Goal: Task Accomplishment & Management: Use online tool/utility

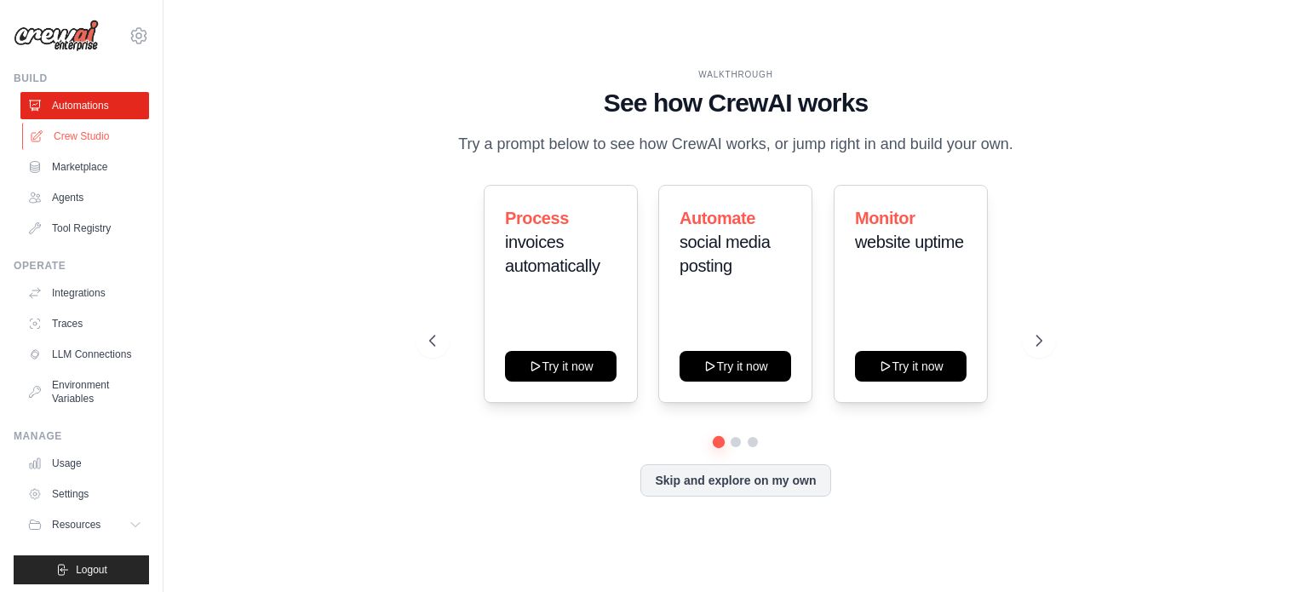
click at [66, 143] on link "Crew Studio" at bounding box center [86, 136] width 129 height 27
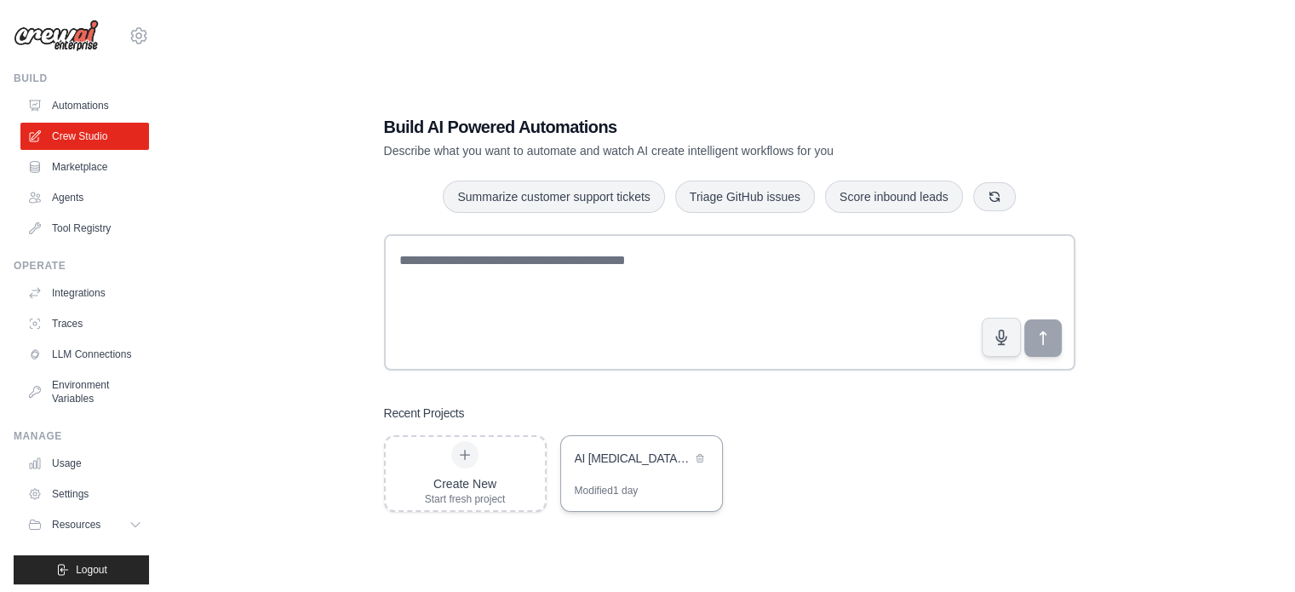
click at [629, 459] on div "AI [MEDICAL_DATA] Literature Review" at bounding box center [633, 458] width 117 height 17
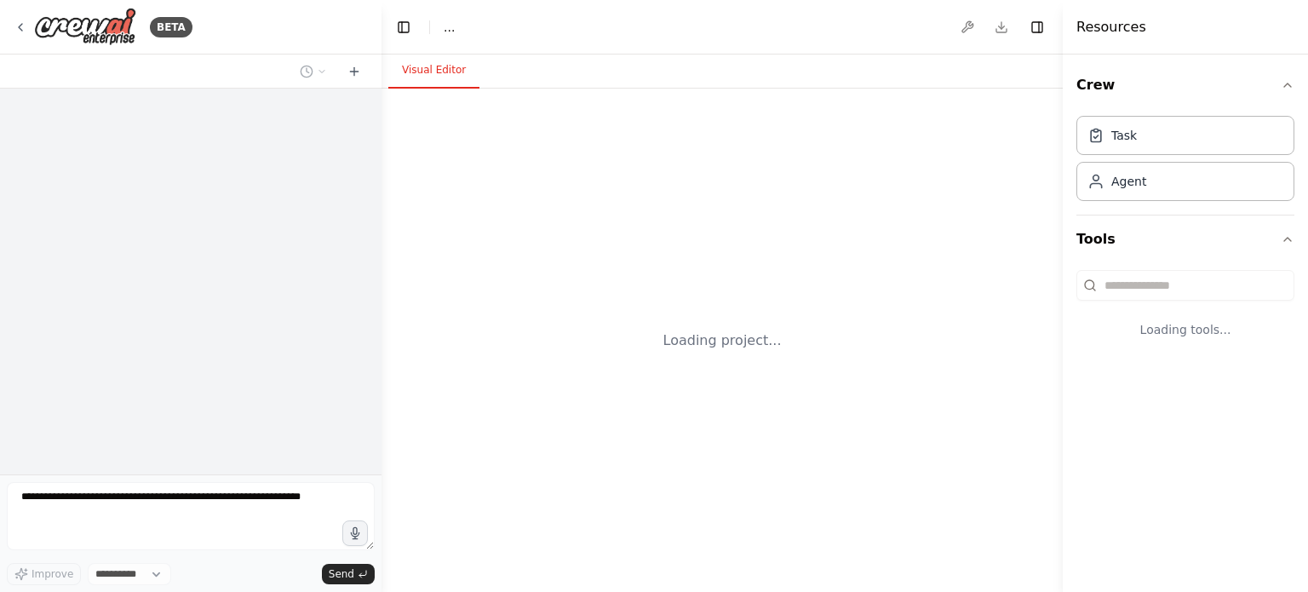
select select "****"
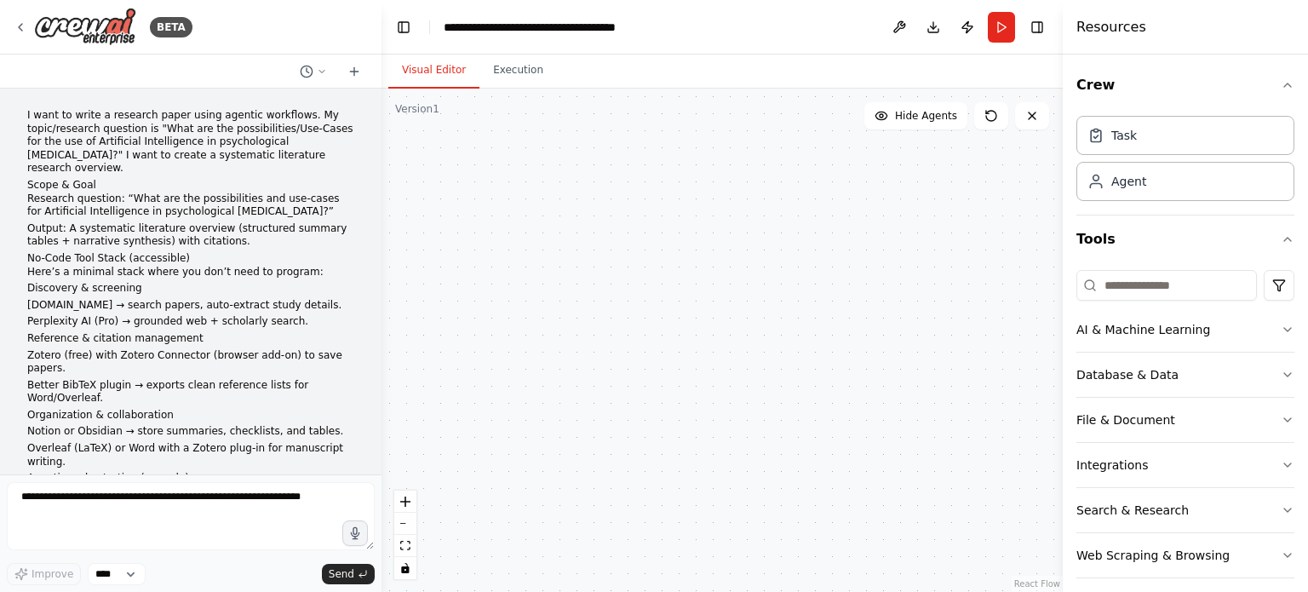
scroll to position [2646, 0]
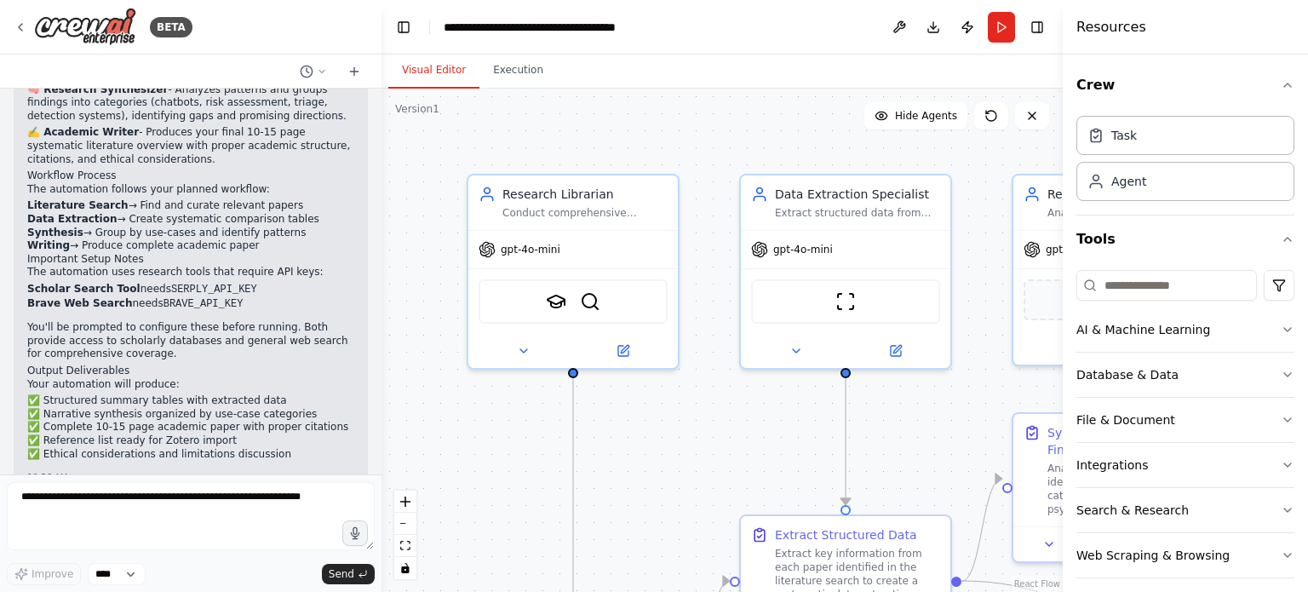
click at [790, 126] on div ".deletable-edge-delete-btn { width: 20px; height: 20px; border: 0px solid #ffff…" at bounding box center [722, 340] width 681 height 503
click at [533, 129] on div ".deletable-edge-delete-btn { width: 20px; height: 20px; border: 0px solid #ffff…" at bounding box center [722, 340] width 681 height 503
click at [716, 146] on div ".deletable-edge-delete-btn { width: 20px; height: 20px; border: 0px solid #ffff…" at bounding box center [722, 340] width 681 height 503
click at [399, 25] on button "Toggle Left Sidebar" at bounding box center [404, 27] width 24 height 24
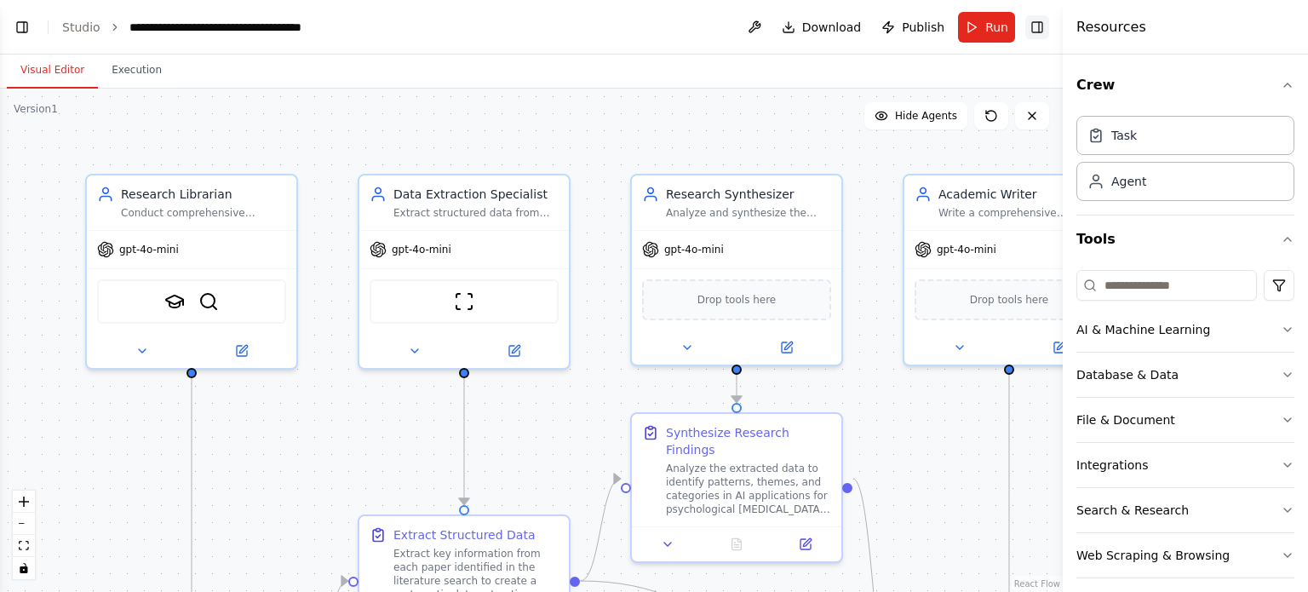
click at [1042, 27] on button "Toggle Right Sidebar" at bounding box center [1037, 27] width 24 height 24
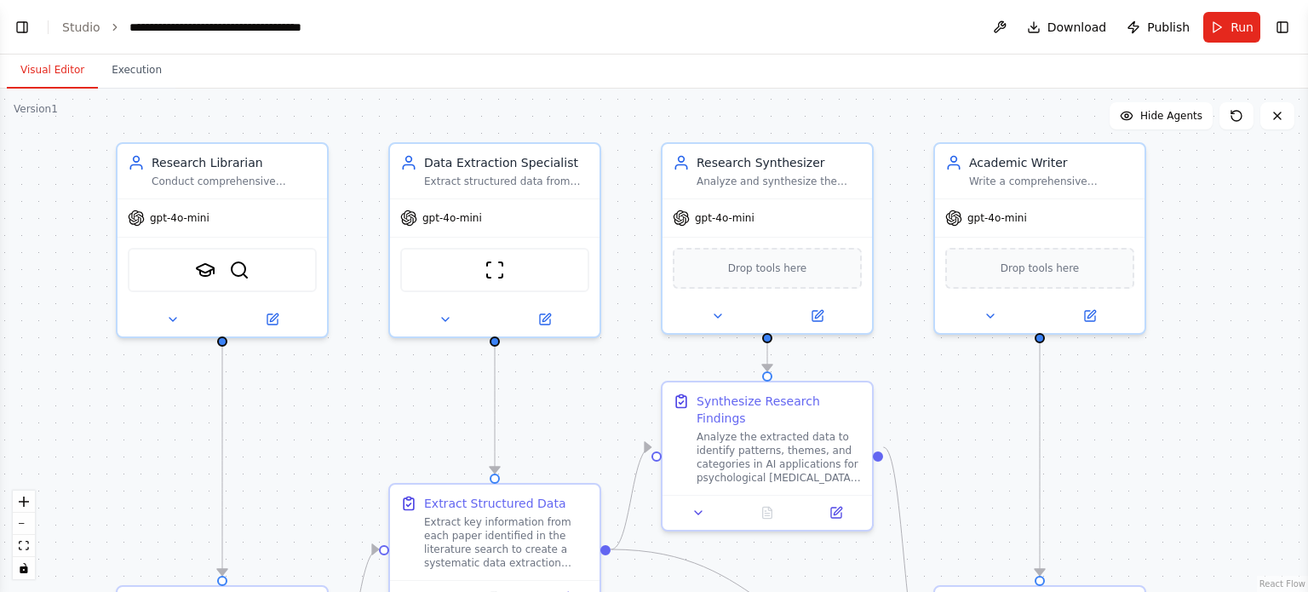
drag, startPoint x: 1179, startPoint y: 438, endPoint x: 1212, endPoint y: 401, distance: 49.4
click at [1212, 401] on div ".deletable-edge-delete-btn { width: 20px; height: 20px; border: 0px solid #ffff…" at bounding box center [654, 340] width 1308 height 503
click at [27, 26] on button "Toggle Left Sidebar" at bounding box center [22, 27] width 24 height 24
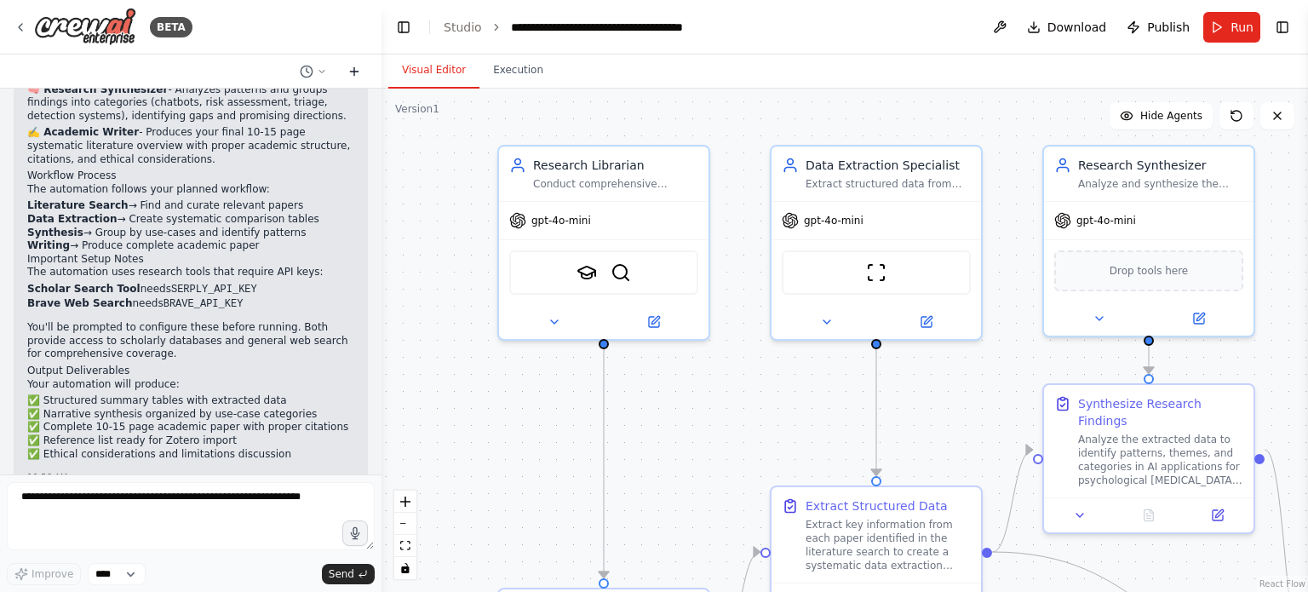
click at [358, 75] on icon at bounding box center [354, 72] width 14 height 14
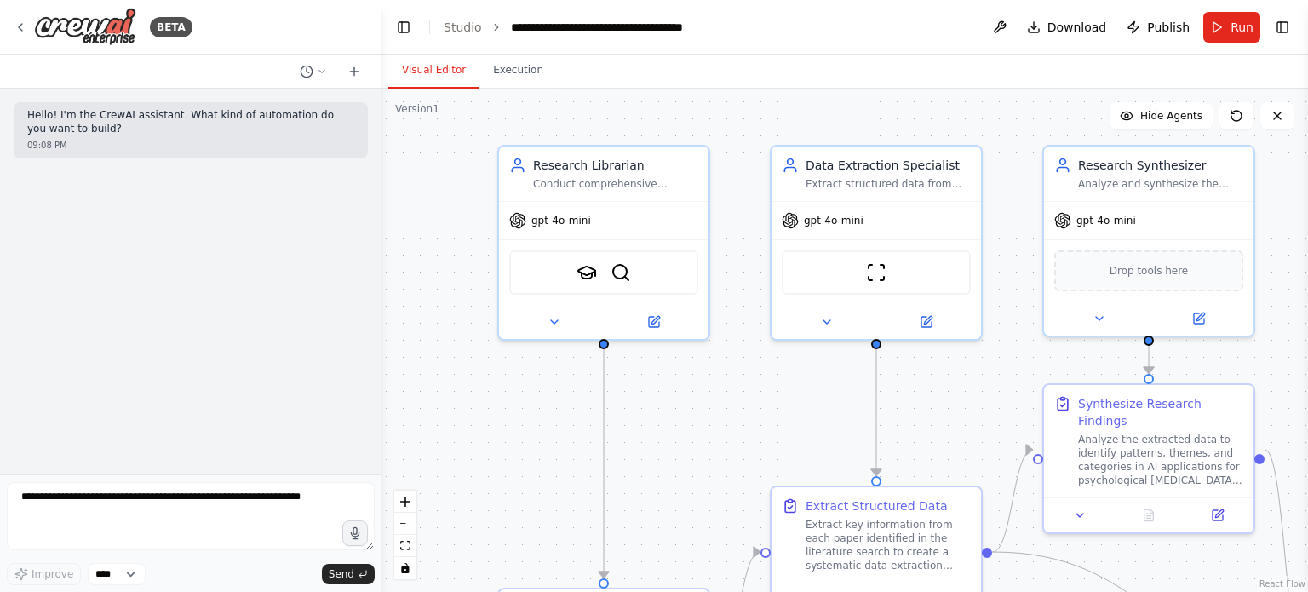
click at [429, 188] on div ".deletable-edge-delete-btn { width: 20px; height: 20px; border: 0px solid #ffff…" at bounding box center [845, 340] width 927 height 503
click at [393, 34] on button "Toggle Left Sidebar" at bounding box center [404, 27] width 24 height 24
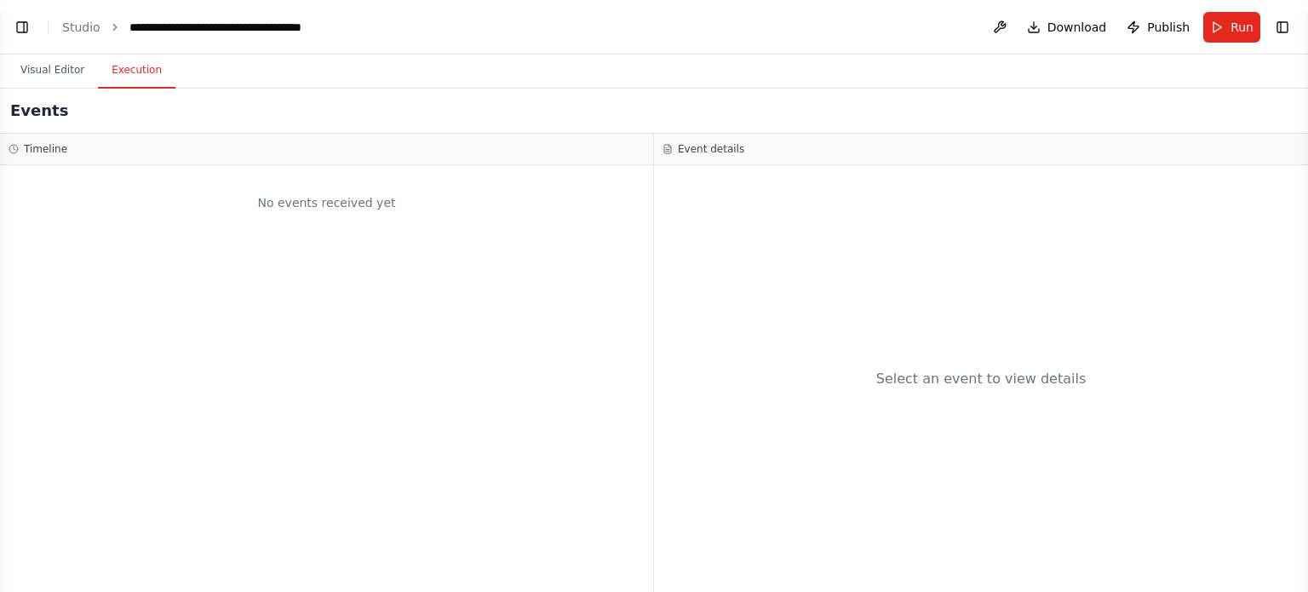
click at [130, 73] on button "Execution" at bounding box center [137, 71] width 78 height 36
click at [44, 71] on button "Visual Editor" at bounding box center [52, 71] width 91 height 36
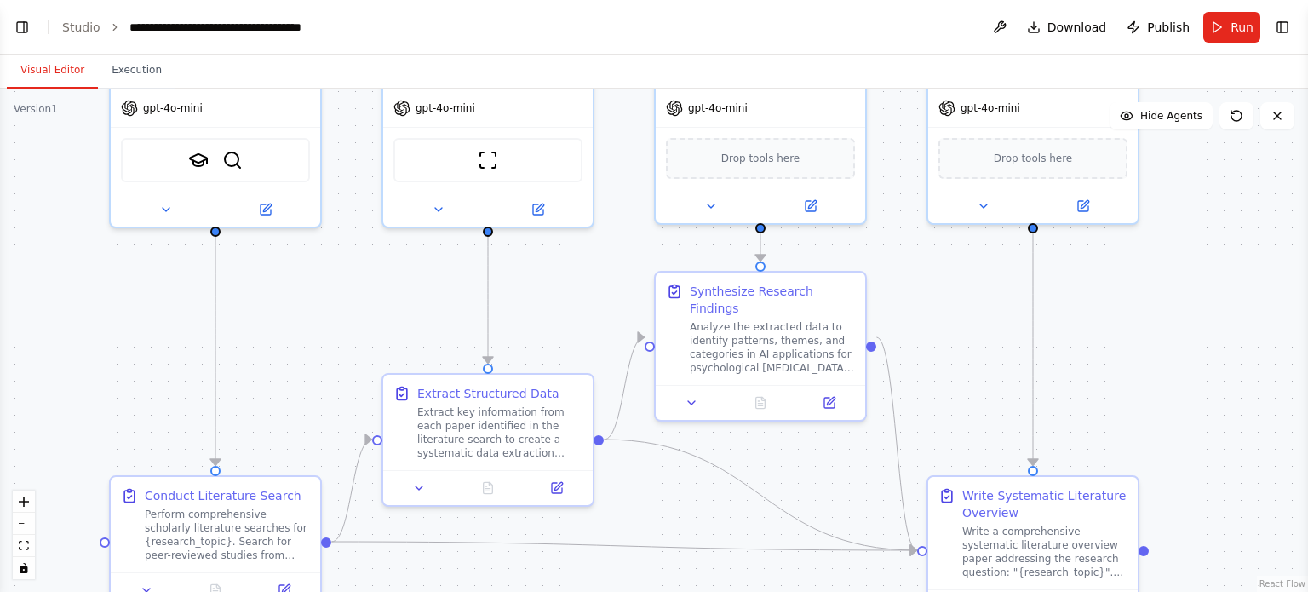
drag, startPoint x: 147, startPoint y: 449, endPoint x: 141, endPoint y: 336, distance: 112.6
click at [141, 336] on div ".deletable-edge-delete-btn { width: 20px; height: 20px; border: 0px solid #ffff…" at bounding box center [654, 340] width 1308 height 503
drag, startPoint x: 1126, startPoint y: 353, endPoint x: 1213, endPoint y: 306, distance: 98.7
click at [1213, 306] on div ".deletable-edge-delete-btn { width: 20px; height: 20px; border: 0px solid #ffff…" at bounding box center [654, 340] width 1308 height 503
click at [1284, 33] on button "Toggle Right Sidebar" at bounding box center [1283, 27] width 24 height 24
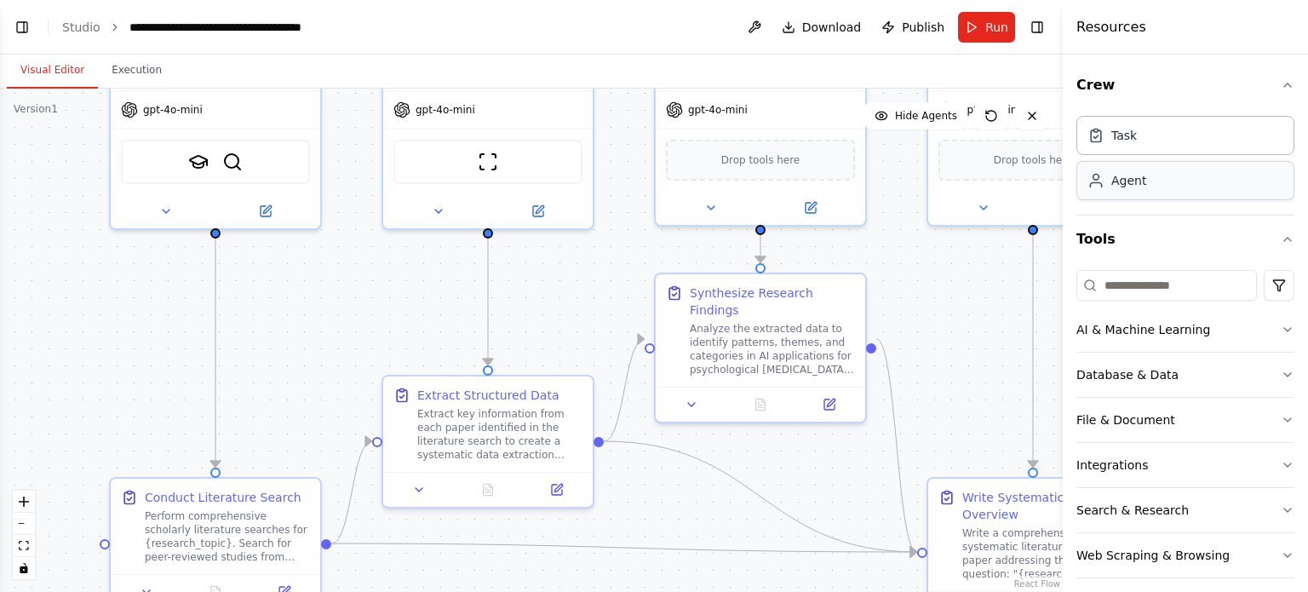
click at [1171, 182] on div "Agent" at bounding box center [1186, 180] width 218 height 39
click at [1163, 123] on div "Task" at bounding box center [1186, 134] width 218 height 39
click at [1167, 328] on div "AI & Machine Learning" at bounding box center [1144, 329] width 134 height 17
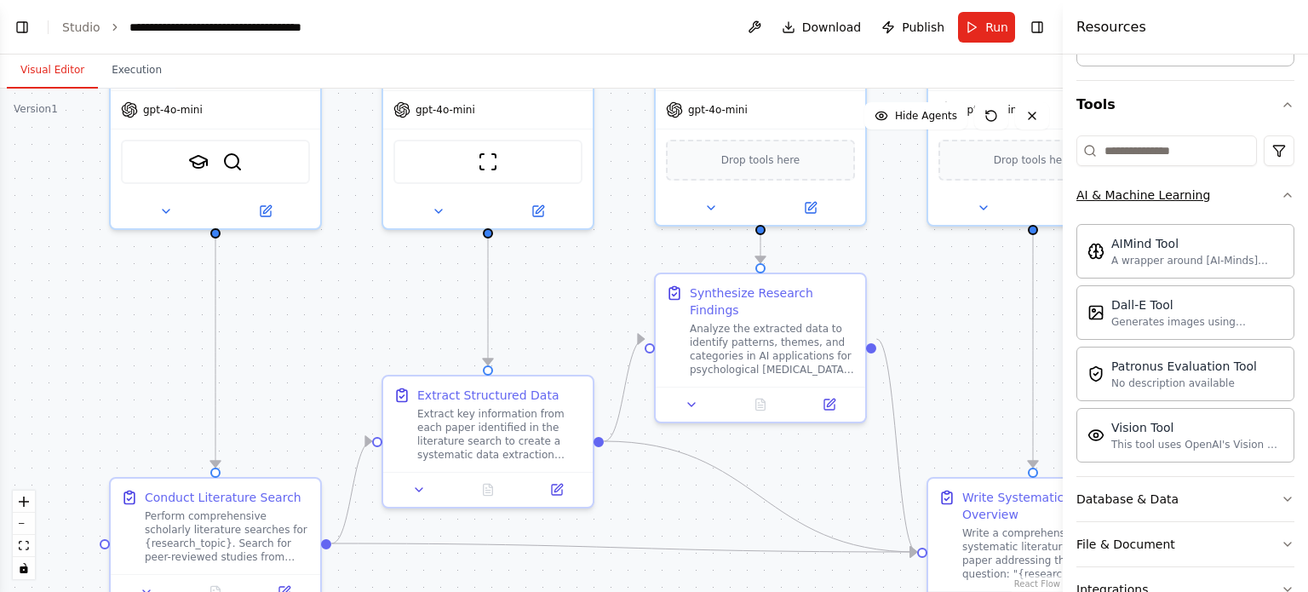
scroll to position [203, 0]
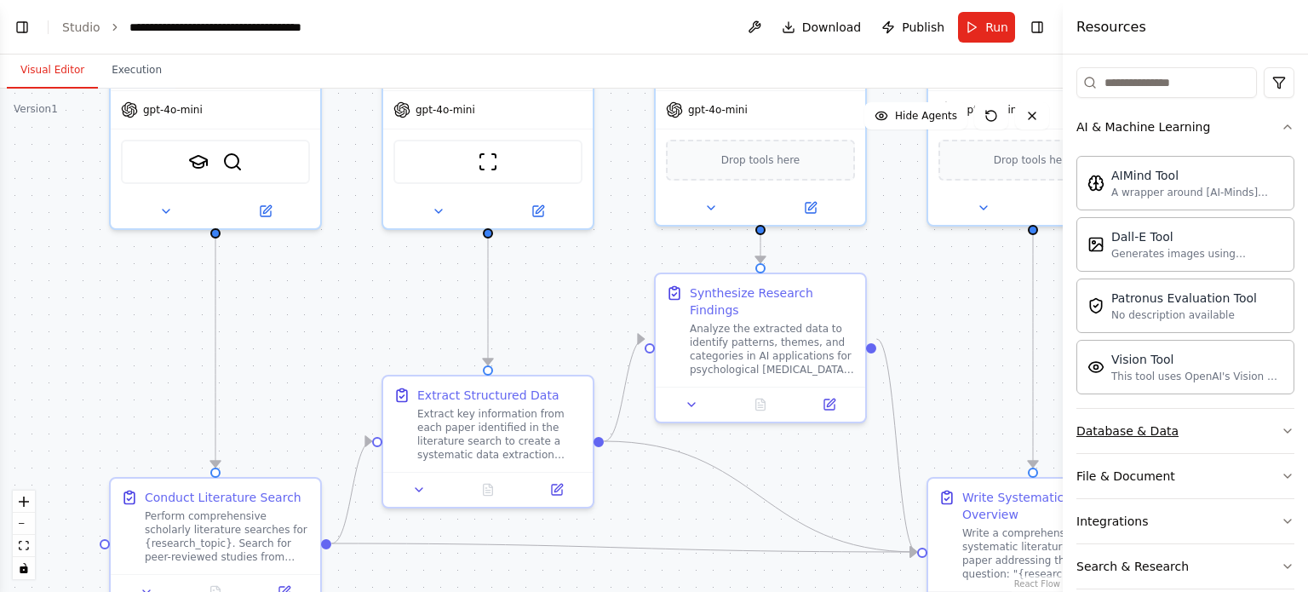
click at [1151, 429] on div "Database & Data" at bounding box center [1128, 430] width 102 height 17
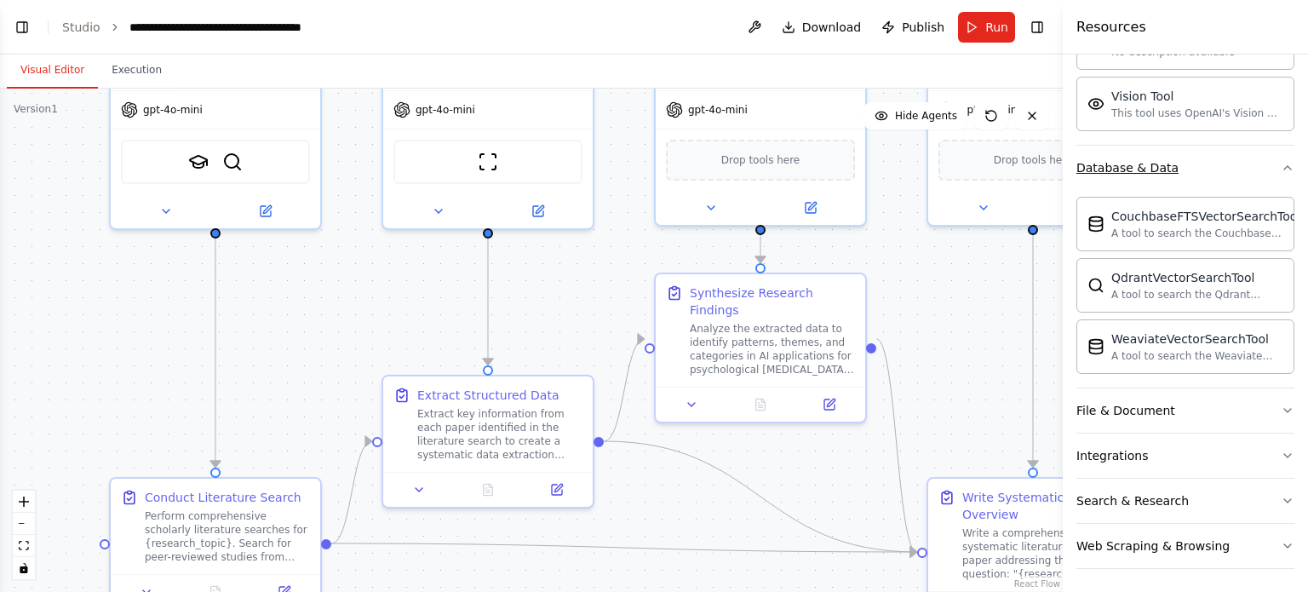
scroll to position [465, 0]
click at [1160, 408] on div "File & Document" at bounding box center [1126, 411] width 99 height 17
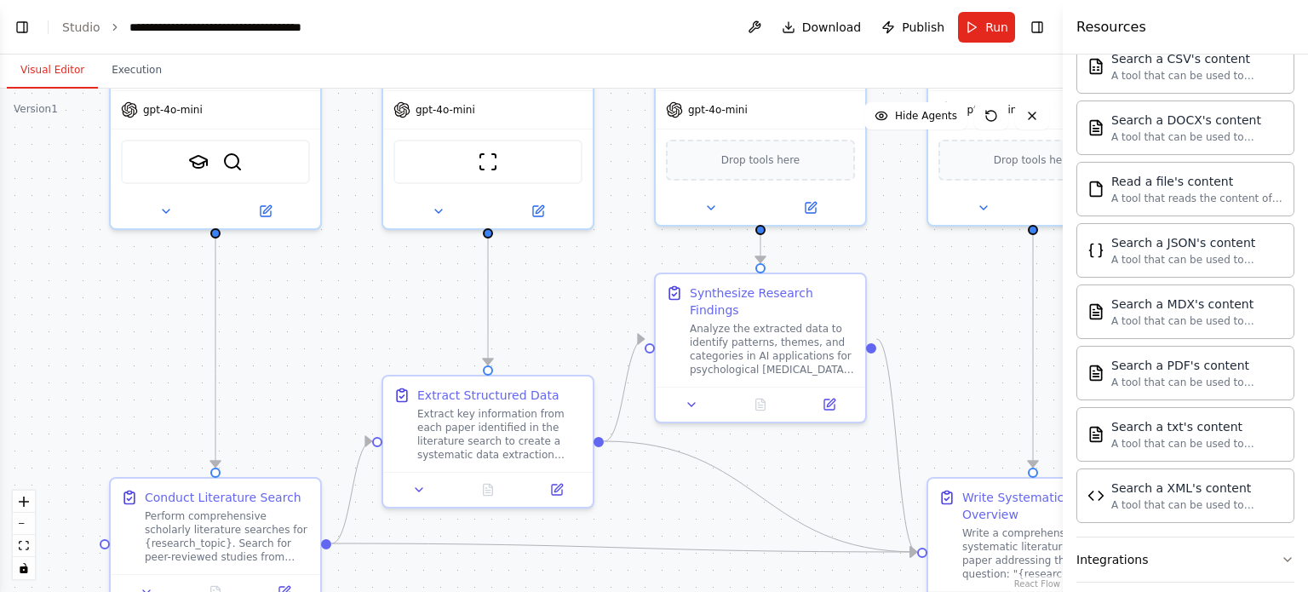
scroll to position [968, 0]
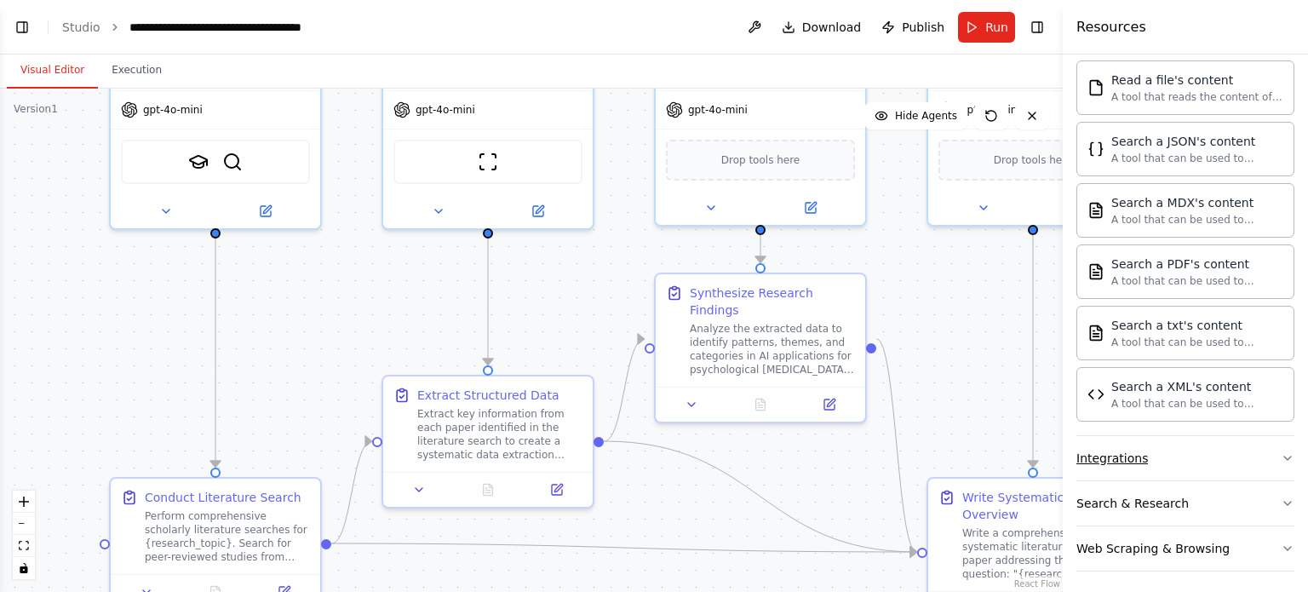
click at [1174, 451] on button "Integrations" at bounding box center [1186, 458] width 218 height 44
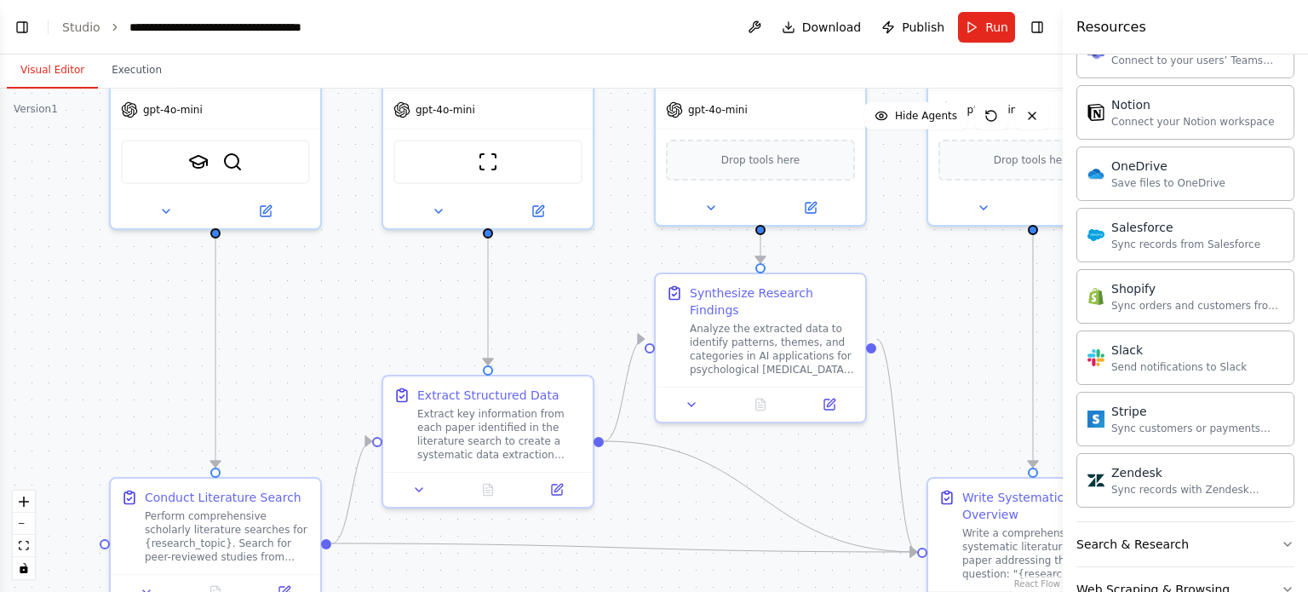
scroll to position [2242, 0]
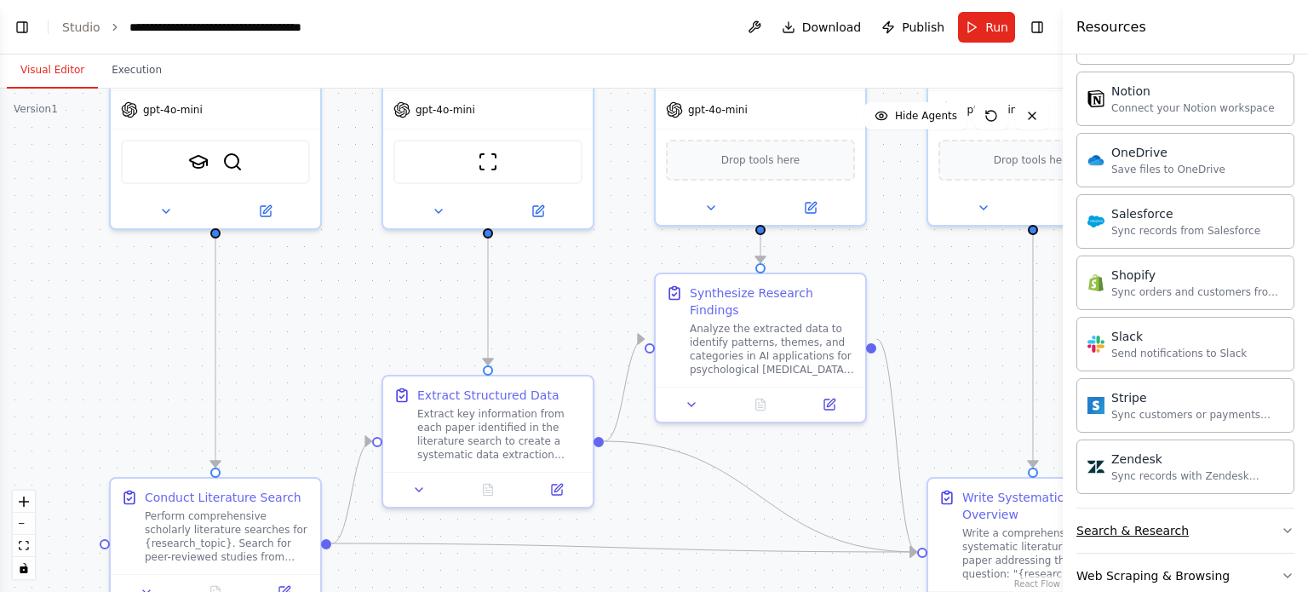
click at [1202, 508] on button "Search & Research" at bounding box center [1186, 530] width 218 height 44
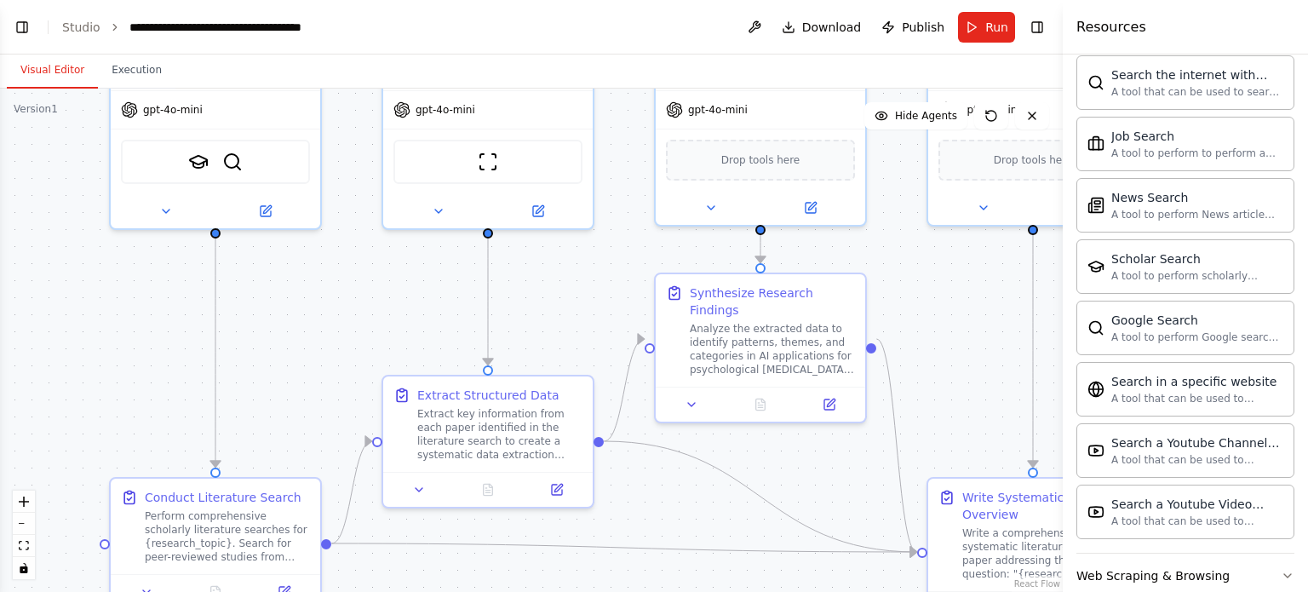
scroll to position [3128, 0]
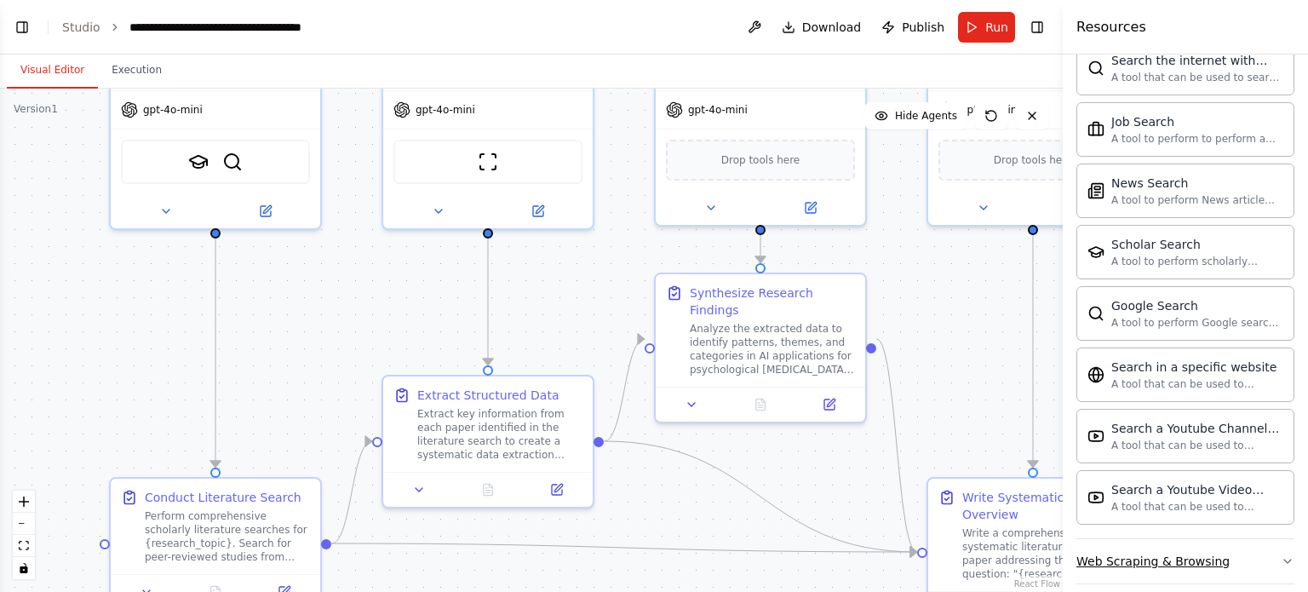
click at [1195, 553] on div "Web Scraping & Browsing" at bounding box center [1153, 561] width 153 height 17
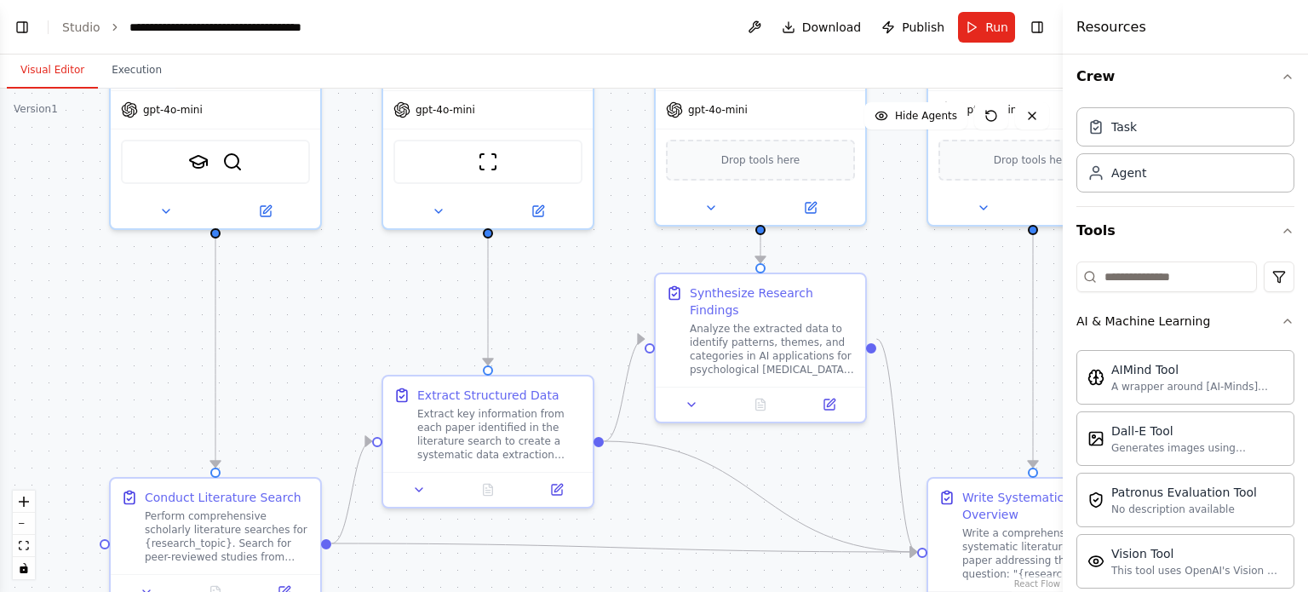
scroll to position [0, 0]
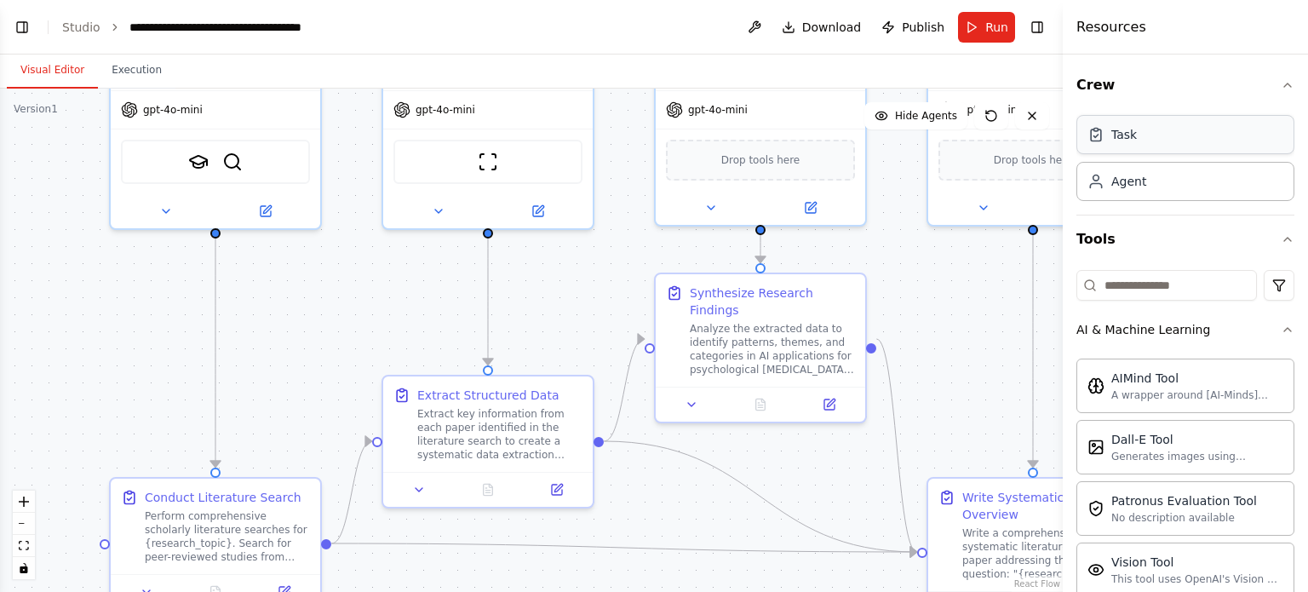
click at [1212, 139] on div "Task" at bounding box center [1186, 134] width 218 height 39
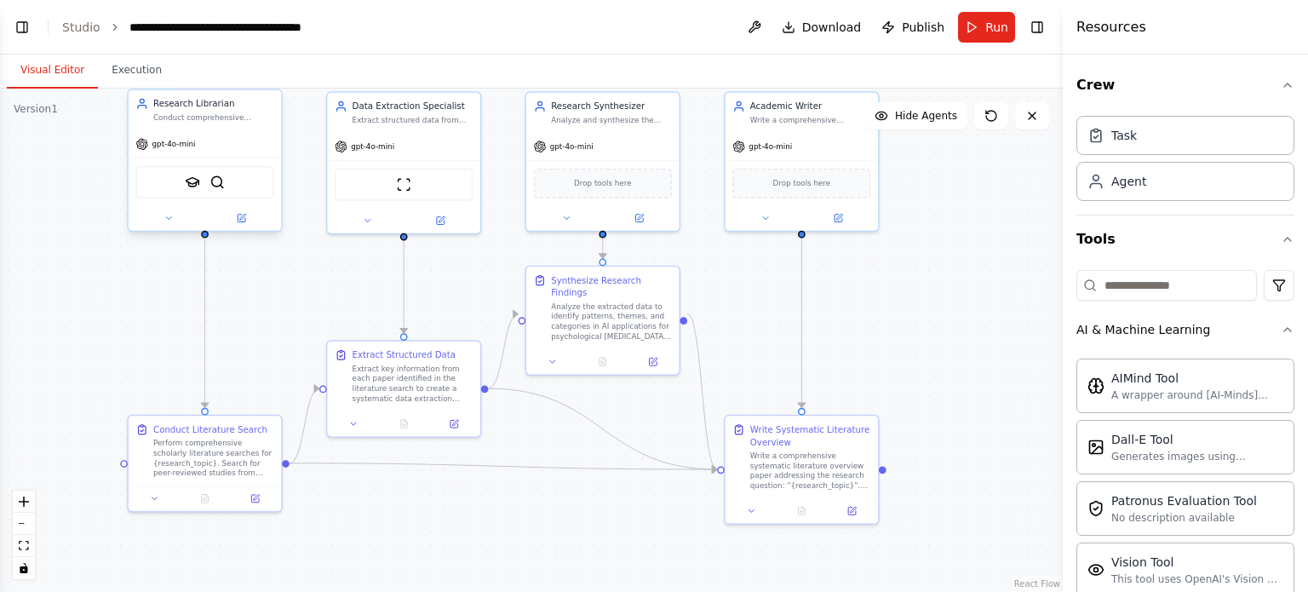
click at [237, 108] on div "Research Librarian" at bounding box center [213, 104] width 121 height 13
click at [170, 217] on icon at bounding box center [168, 218] width 5 height 3
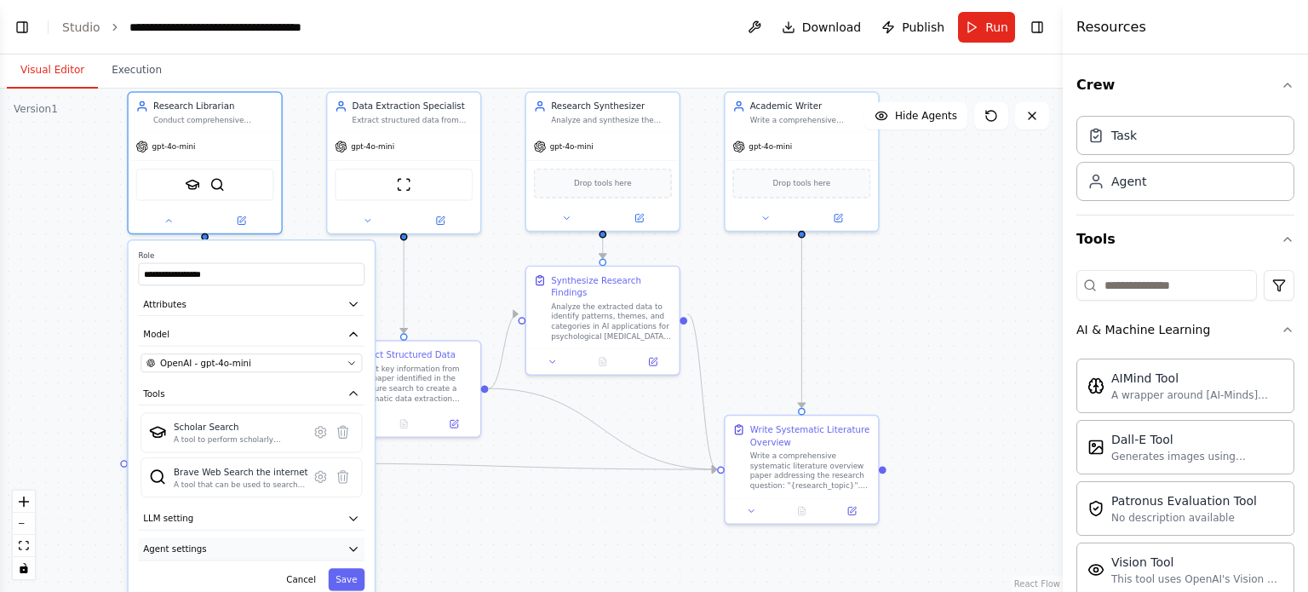
click at [273, 546] on button "Agent settings" at bounding box center [251, 548] width 227 height 23
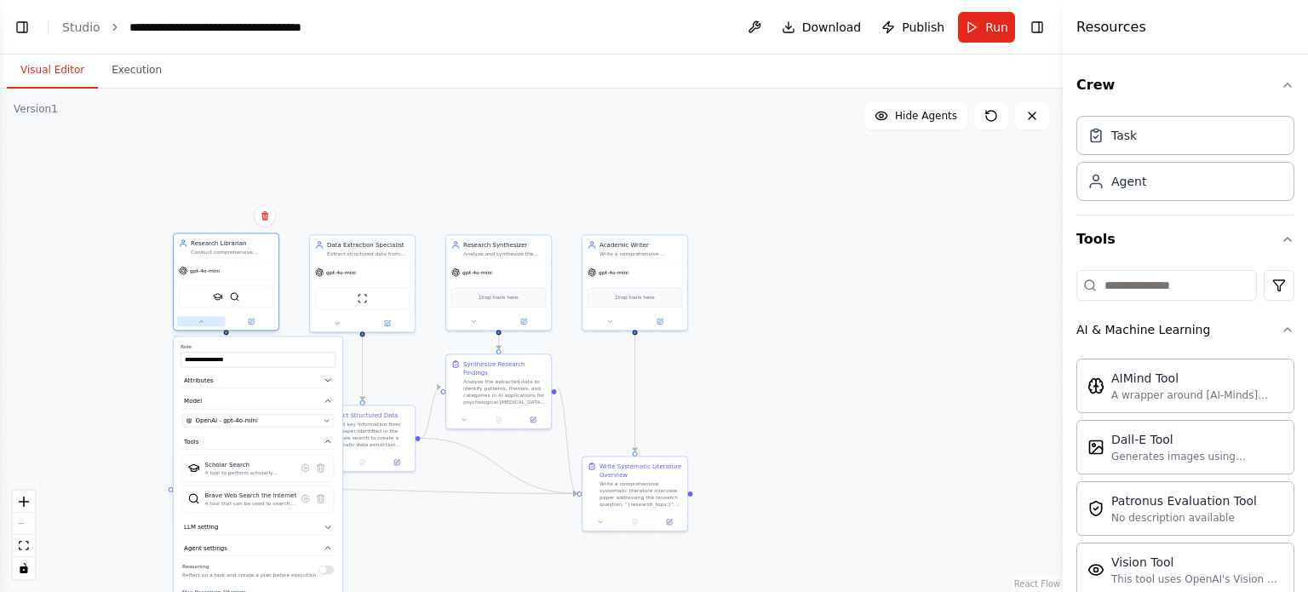
click at [193, 319] on button at bounding box center [201, 321] width 49 height 10
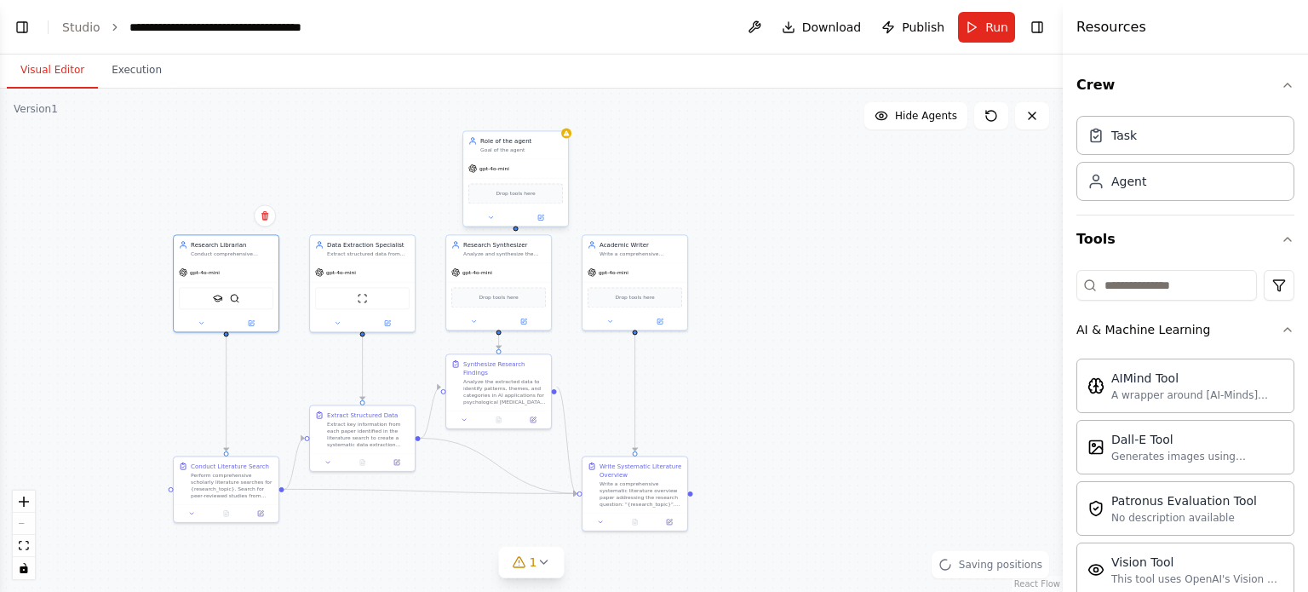
click at [537, 156] on div "Role of the agent Goal of the agent" at bounding box center [515, 144] width 105 height 27
drag, startPoint x: 537, startPoint y: 156, endPoint x: 879, endPoint y: 216, distance: 346.8
click at [879, 216] on div "Role of the agent Goal of the agent" at bounding box center [839, 204] width 105 height 27
drag, startPoint x: 830, startPoint y: 289, endPoint x: 882, endPoint y: 394, distance: 117.3
click at [662, 394] on div "Research Librarian Conduct comprehensive scholarly literature searches on {rese…" at bounding box center [395, 318] width 531 height 252
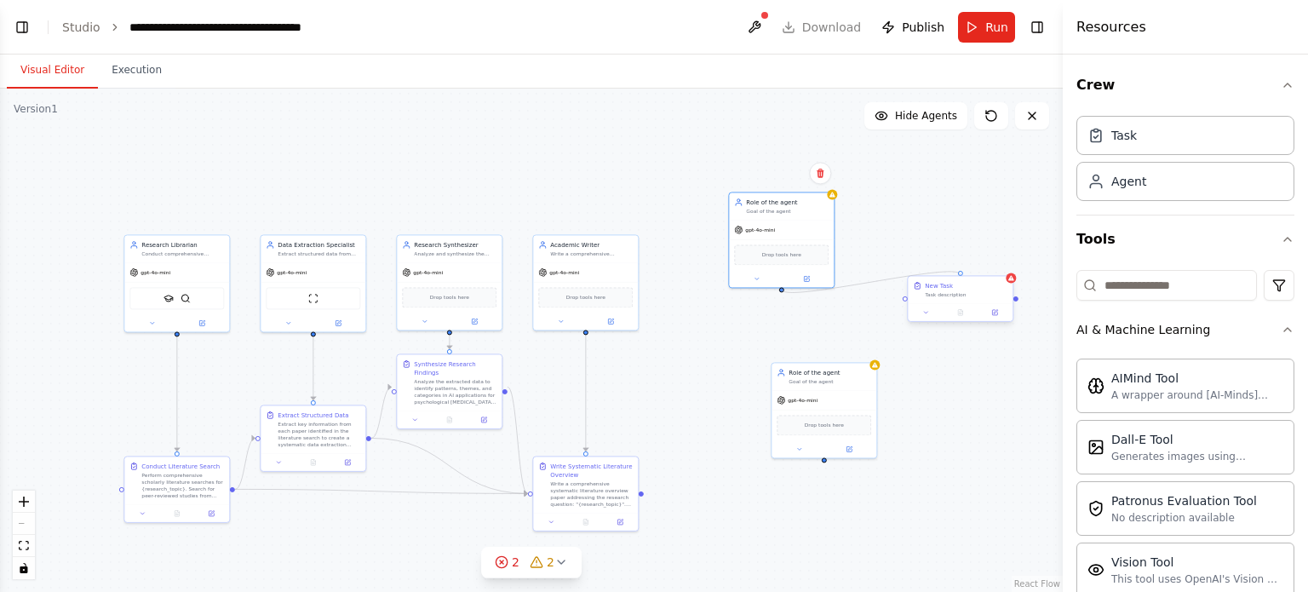
drag, startPoint x: 832, startPoint y: 289, endPoint x: 962, endPoint y: 276, distance: 130.9
click at [612, 276] on div "Research Librarian Conduct comprehensive scholarly literature searches on {rese…" at bounding box center [346, 318] width 531 height 252
drag, startPoint x: 980, startPoint y: 302, endPoint x: 957, endPoint y: 320, distance: 29.1
click at [957, 320] on div at bounding box center [943, 329] width 105 height 18
drag, startPoint x: 824, startPoint y: 461, endPoint x: 942, endPoint y: 309, distance: 191.8
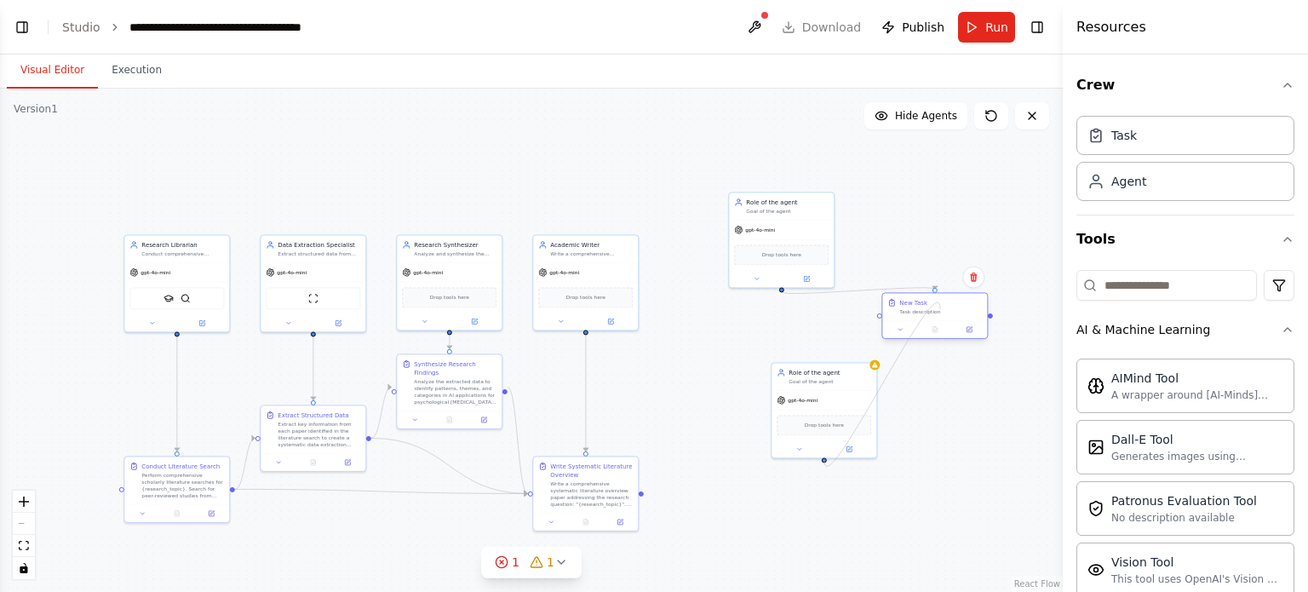
click at [612, 309] on div "Research Librarian Conduct comprehensive scholarly literature searches on {rese…" at bounding box center [346, 318] width 531 height 252
drag, startPoint x: 819, startPoint y: 373, endPoint x: 940, endPoint y: 160, distance: 244.9
click at [940, 160] on div "Role of the agent Goal of the agent" at bounding box center [943, 170] width 105 height 27
drag, startPoint x: 949, startPoint y: 296, endPoint x: 920, endPoint y: 368, distance: 78.0
click at [920, 368] on div "New Task Task description" at bounding box center [909, 374] width 105 height 27
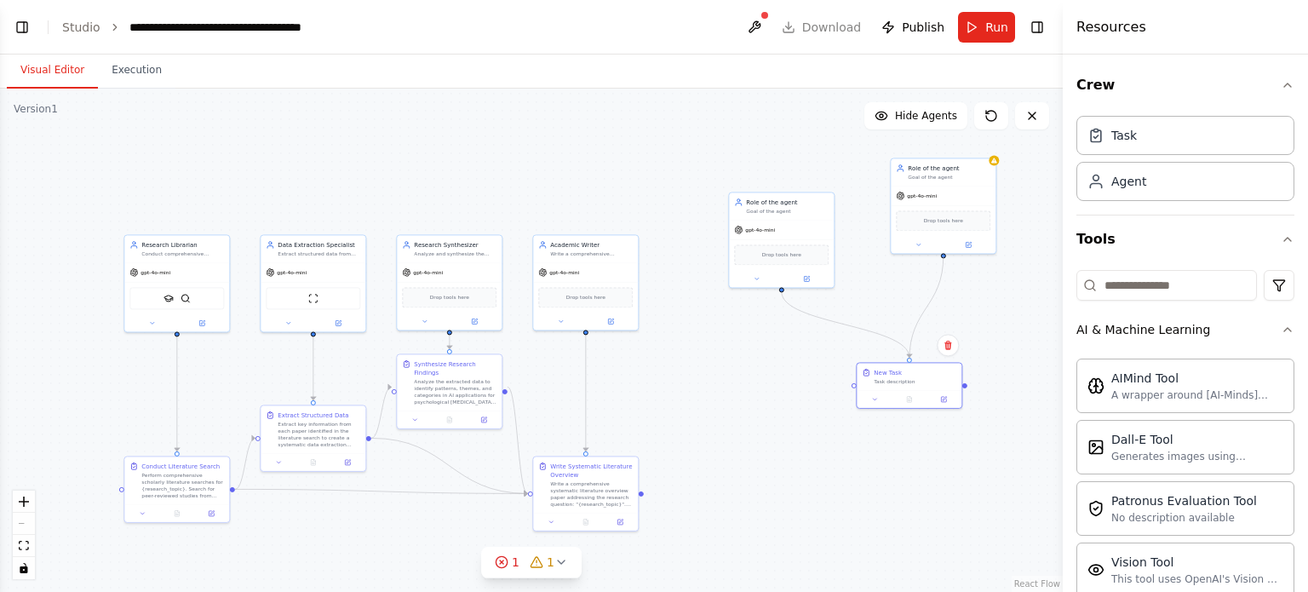
drag, startPoint x: 944, startPoint y: 250, endPoint x: 915, endPoint y: 359, distance: 112.8
click at [915, 359] on div ".deletable-edge-delete-btn { width: 20px; height: 20px; border: 0px solid #ffff…" at bounding box center [531, 340] width 1063 height 503
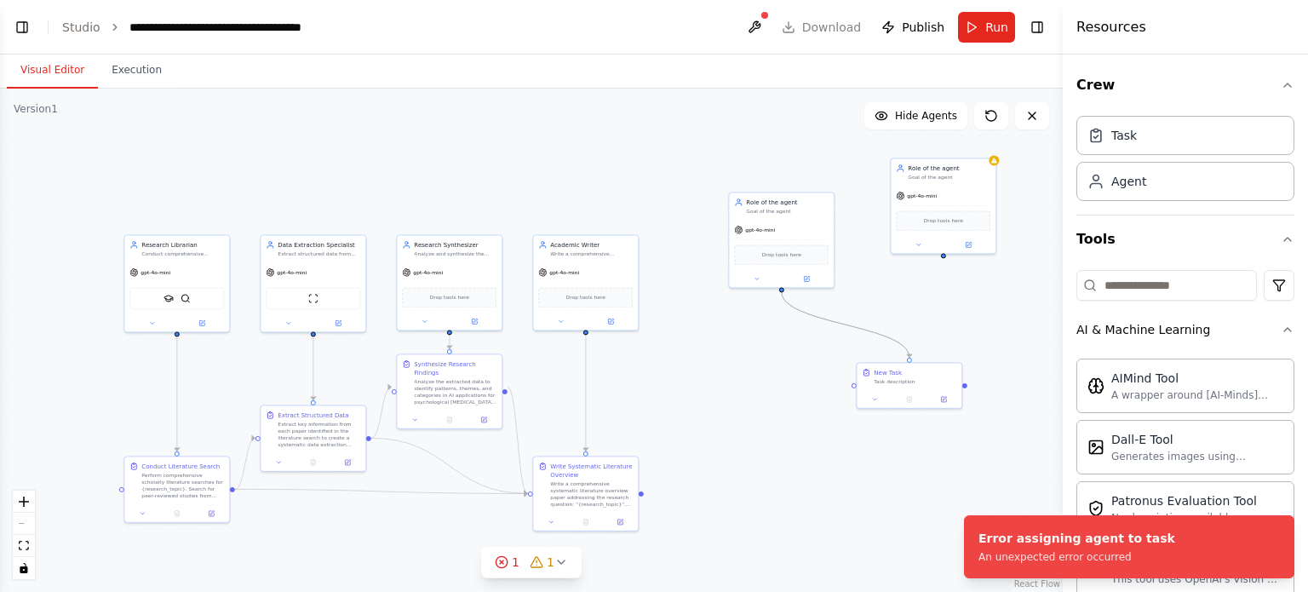
click at [866, 334] on icon "Edge from 8c73cd5e-95b7-4de4-971f-089111579175 to 20c2a3b2-176a-4081-ac74-485bf…" at bounding box center [846, 325] width 128 height 66
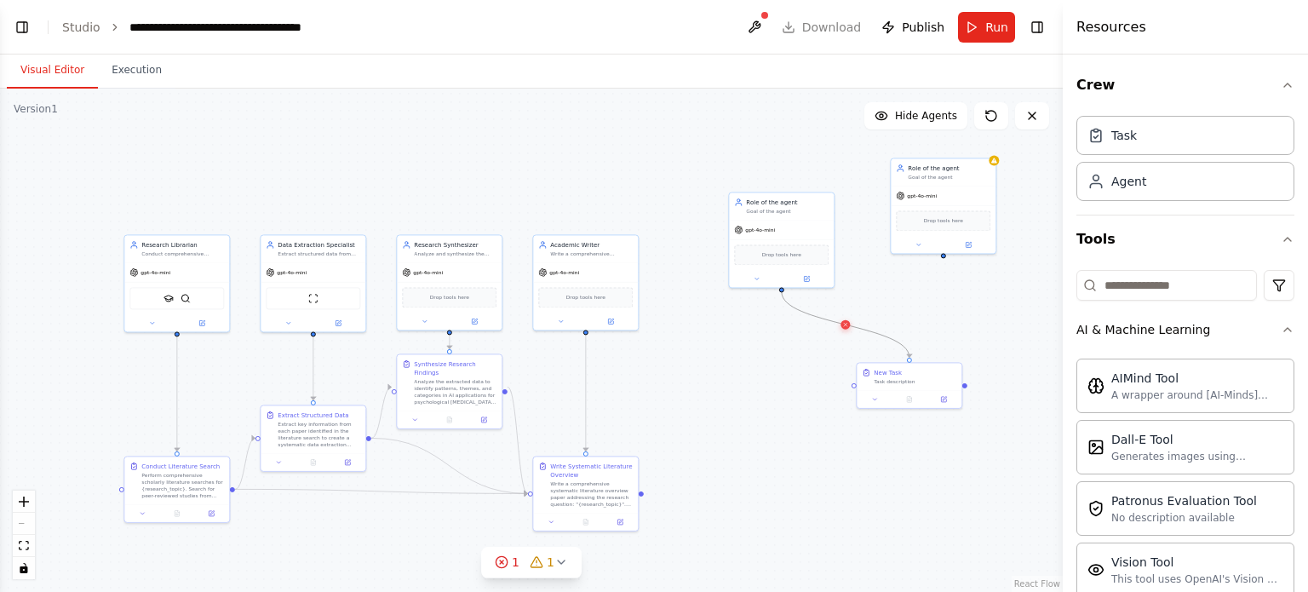
drag, startPoint x: 866, startPoint y: 334, endPoint x: 848, endPoint y: 327, distance: 19.1
click at [848, 327] on icon at bounding box center [845, 325] width 7 height 8
drag, startPoint x: 942, startPoint y: 251, endPoint x: 907, endPoint y: 365, distance: 118.5
click at [612, 365] on div "Research Librarian Conduct comprehensive scholarly literature searches on {rese…" at bounding box center [346, 318] width 531 height 252
click at [974, 441] on div ".deletable-edge-delete-btn { width: 20px; height: 20px; border: 0px solid #ffff…" at bounding box center [531, 340] width 1063 height 503
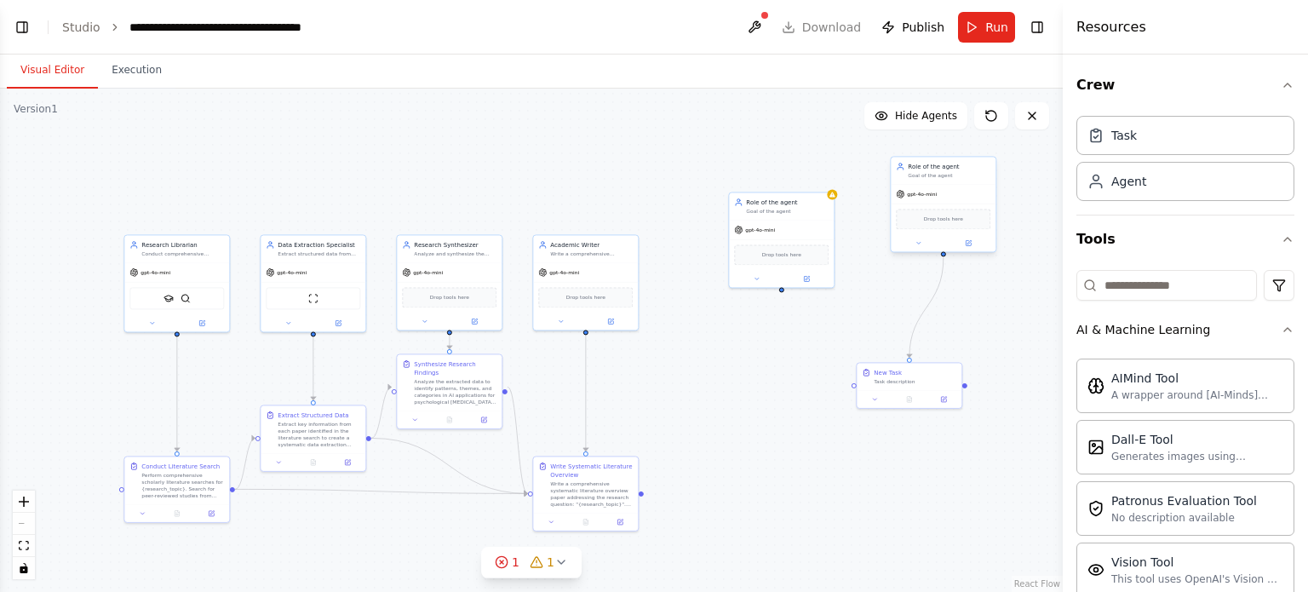
click at [974, 174] on div "Goal of the agent" at bounding box center [949, 175] width 83 height 7
click at [945, 369] on div "New Task" at bounding box center [915, 370] width 83 height 9
drag, startPoint x: 950, startPoint y: 350, endPoint x: 950, endPoint y: 339, distance: 11.1
click at [950, 348] on icon at bounding box center [948, 345] width 10 height 10
click at [935, 309] on div ".deletable-edge-delete-btn { width: 20px; height: 20px; border: 0px solid #ffff…" at bounding box center [531, 340] width 1063 height 503
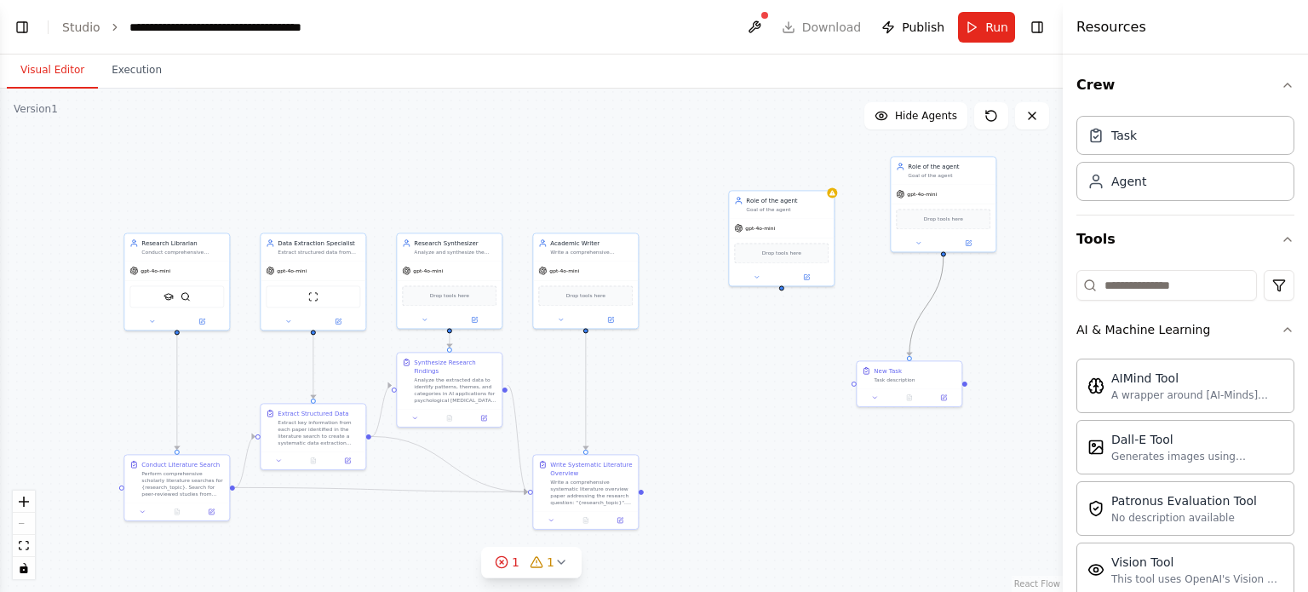
click at [932, 302] on icon "Edge from e69f063c-44e4-43d6-97be-b130ff7f7e8b to 20c2a3b2-176a-4081-ac74-485bf…" at bounding box center [927, 306] width 34 height 100
click at [926, 309] on icon at bounding box center [926, 306] width 7 height 8
click at [962, 368] on div "New Task Task description" at bounding box center [909, 382] width 106 height 47
click at [950, 350] on button at bounding box center [948, 343] width 22 height 22
click at [904, 349] on button "Confirm" at bounding box center [899, 343] width 60 height 20
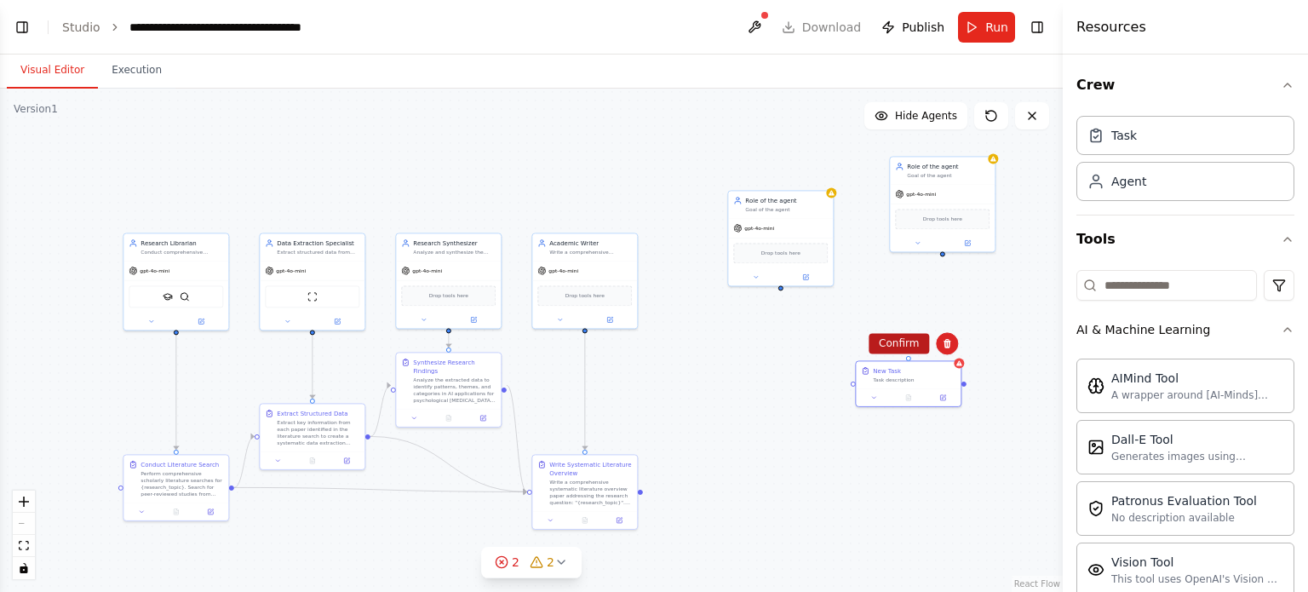
click at [895, 342] on button "Confirm" at bounding box center [899, 343] width 60 height 20
click at [895, 342] on div ".deletable-edge-delete-btn { width: 20px; height: 20px; border: 0px solid #ffff…" at bounding box center [531, 340] width 1063 height 503
click at [968, 190] on div "gpt-4o-mini" at bounding box center [942, 192] width 105 height 19
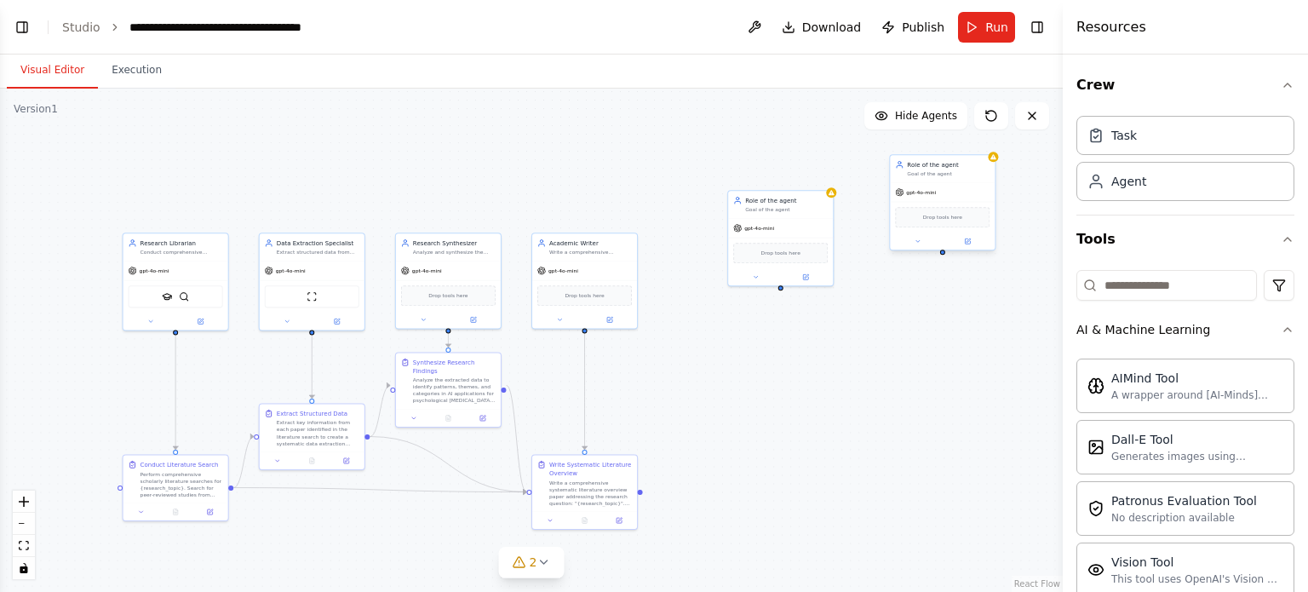
click at [982, 170] on div "Goal of the agent" at bounding box center [948, 173] width 83 height 7
click at [982, 172] on div "Goal of the agent" at bounding box center [948, 173] width 83 height 7
click at [981, 138] on icon at bounding box center [981, 137] width 7 height 9
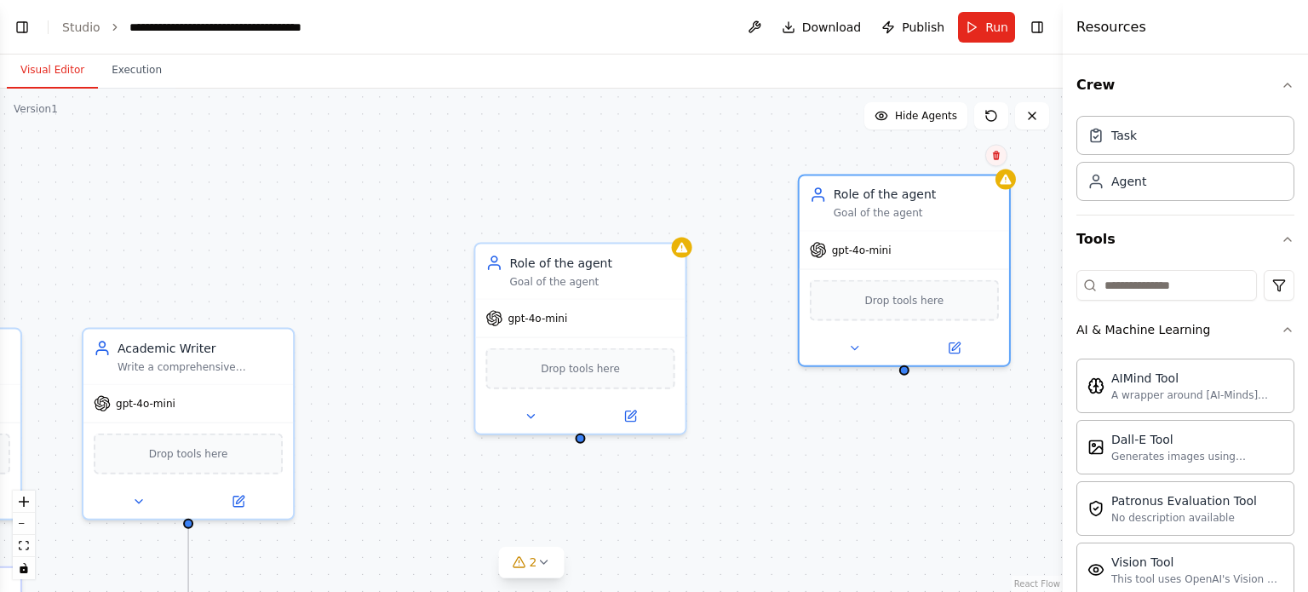
click at [996, 160] on icon at bounding box center [996, 155] width 10 height 10
click at [996, 161] on icon at bounding box center [995, 156] width 10 height 10
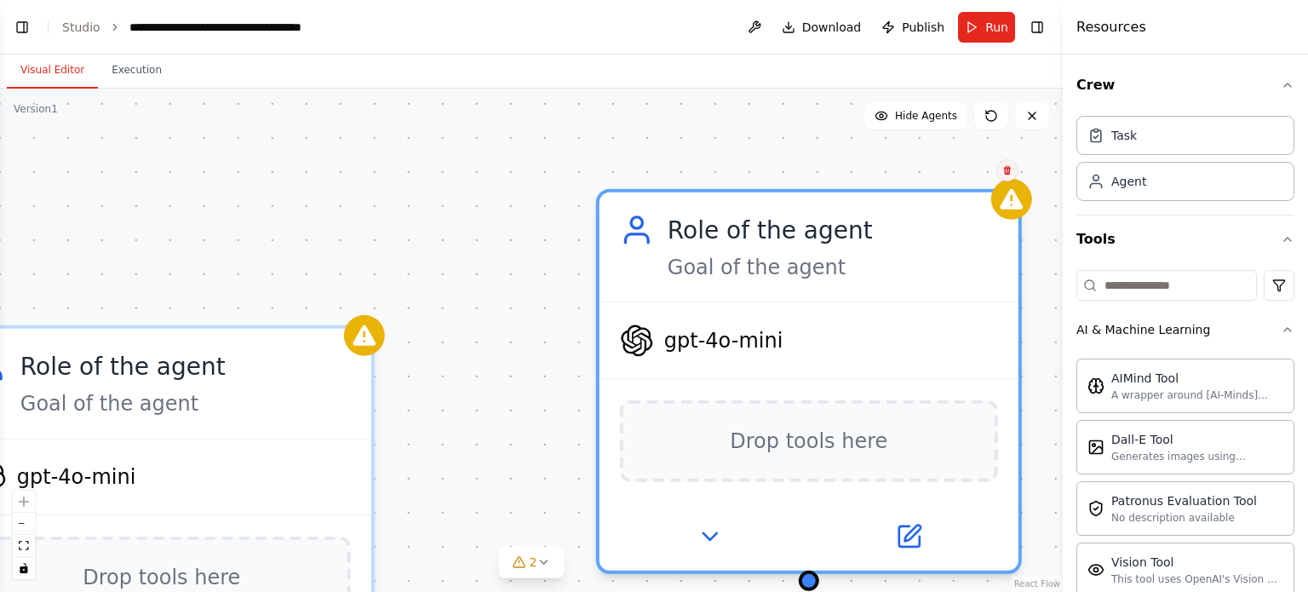
click at [1006, 174] on icon at bounding box center [1007, 169] width 7 height 9
click at [1004, 173] on icon at bounding box center [1005, 169] width 7 height 9
click at [967, 174] on button "Confirm" at bounding box center [957, 170] width 60 height 20
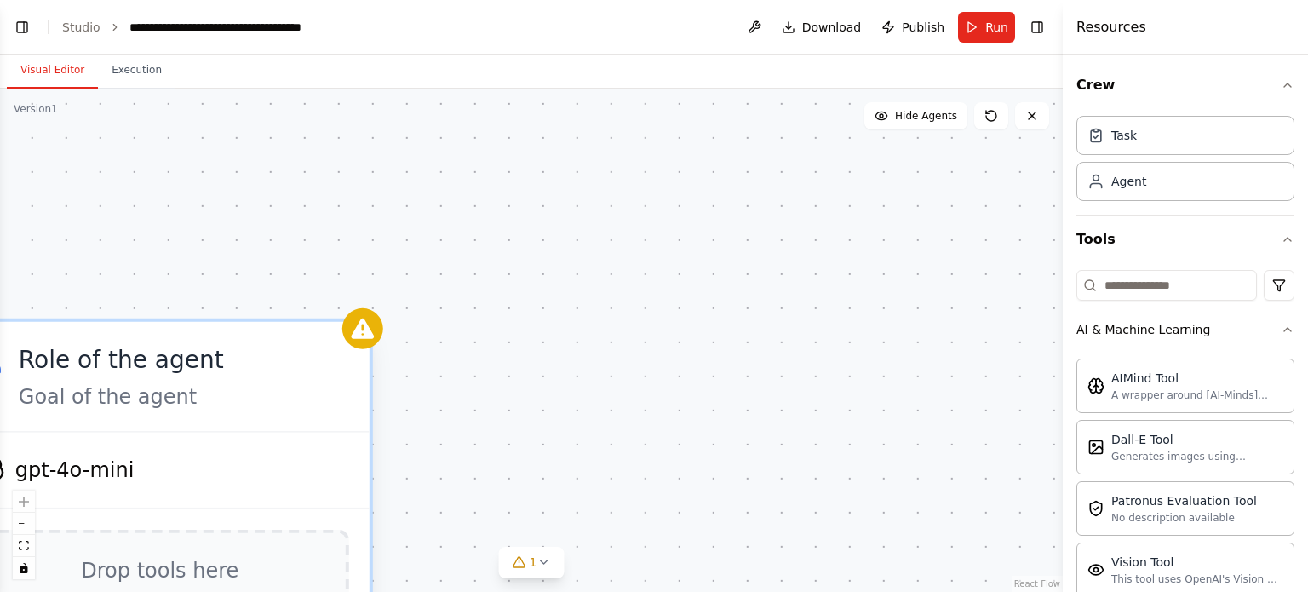
click at [303, 374] on div "Role of the agent" at bounding box center [184, 359] width 330 height 34
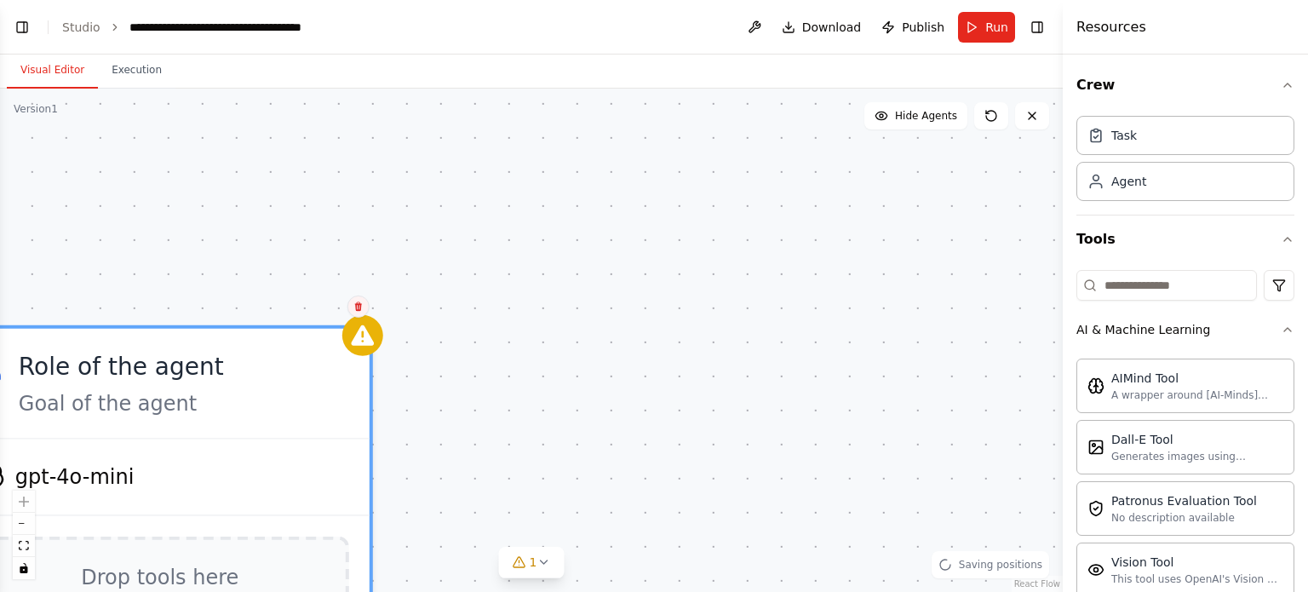
click at [359, 306] on icon at bounding box center [358, 307] width 10 height 10
click at [306, 302] on button "Confirm" at bounding box center [310, 306] width 60 height 20
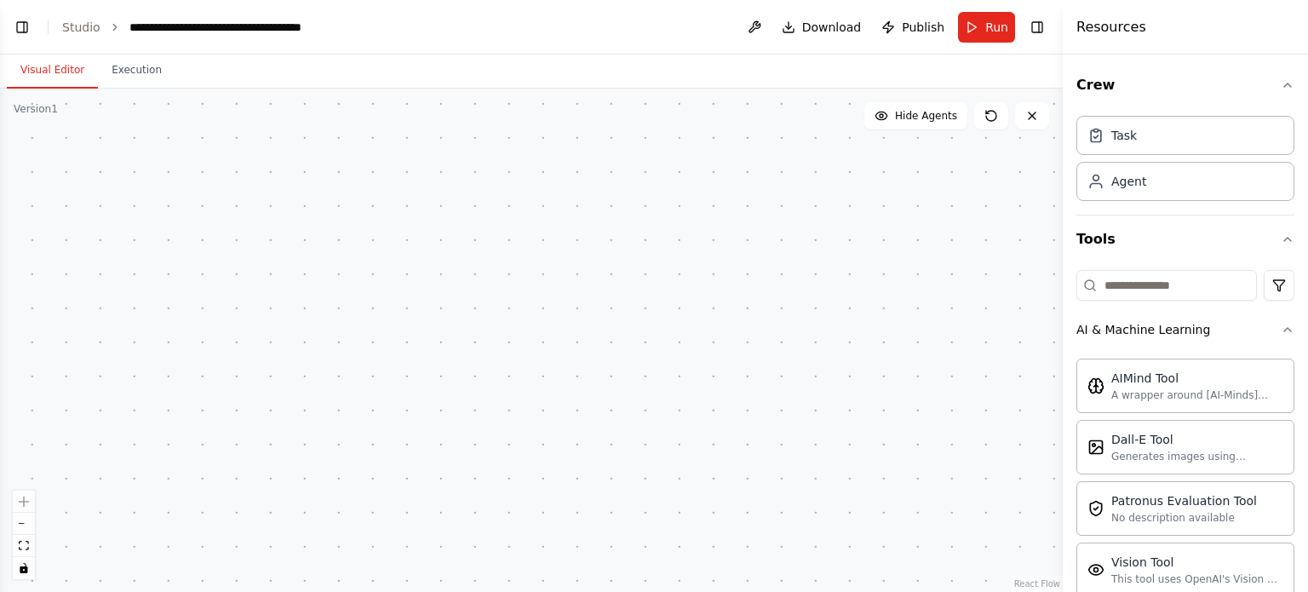
click at [468, 332] on div ".deletable-edge-delete-btn { width: 20px; height: 20px; border: 0px solid #ffff…" at bounding box center [531, 340] width 1063 height 503
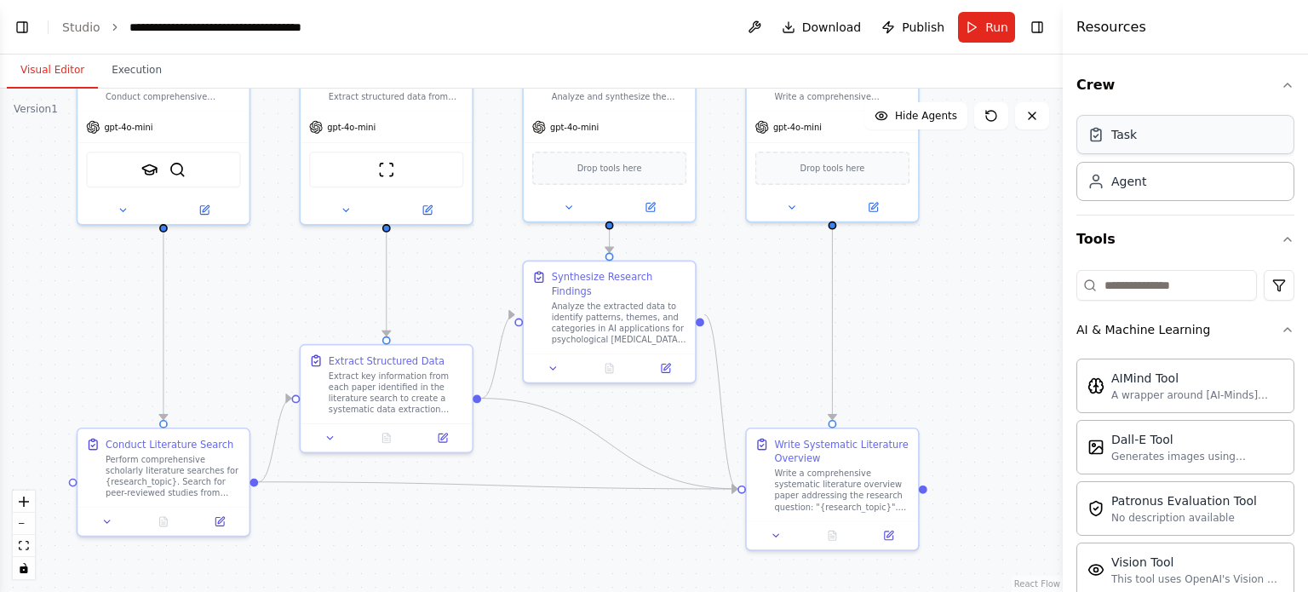
drag, startPoint x: 267, startPoint y: 466, endPoint x: 1077, endPoint y: 132, distance: 875.3
click at [1077, 132] on div "**********" at bounding box center [654, 296] width 1308 height 592
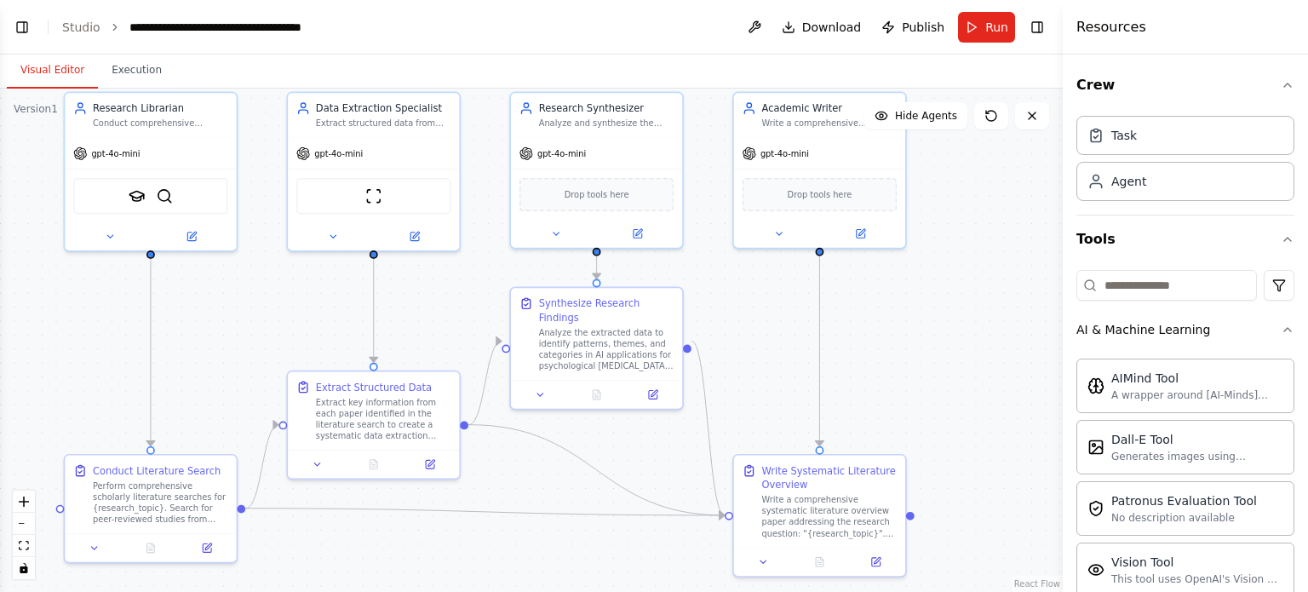
drag, startPoint x: 988, startPoint y: 336, endPoint x: 976, endPoint y: 367, distance: 32.9
click at [976, 367] on div ".deletable-edge-delete-btn { width: 20px; height: 20px; border: 0px solid #ffff…" at bounding box center [531, 340] width 1063 height 503
click at [1005, 313] on div ".deletable-edge-delete-btn { width: 20px; height: 20px; border: 0px solid #ffff…" at bounding box center [531, 340] width 1063 height 503
click at [825, 33] on span "Download" at bounding box center [832, 27] width 60 height 17
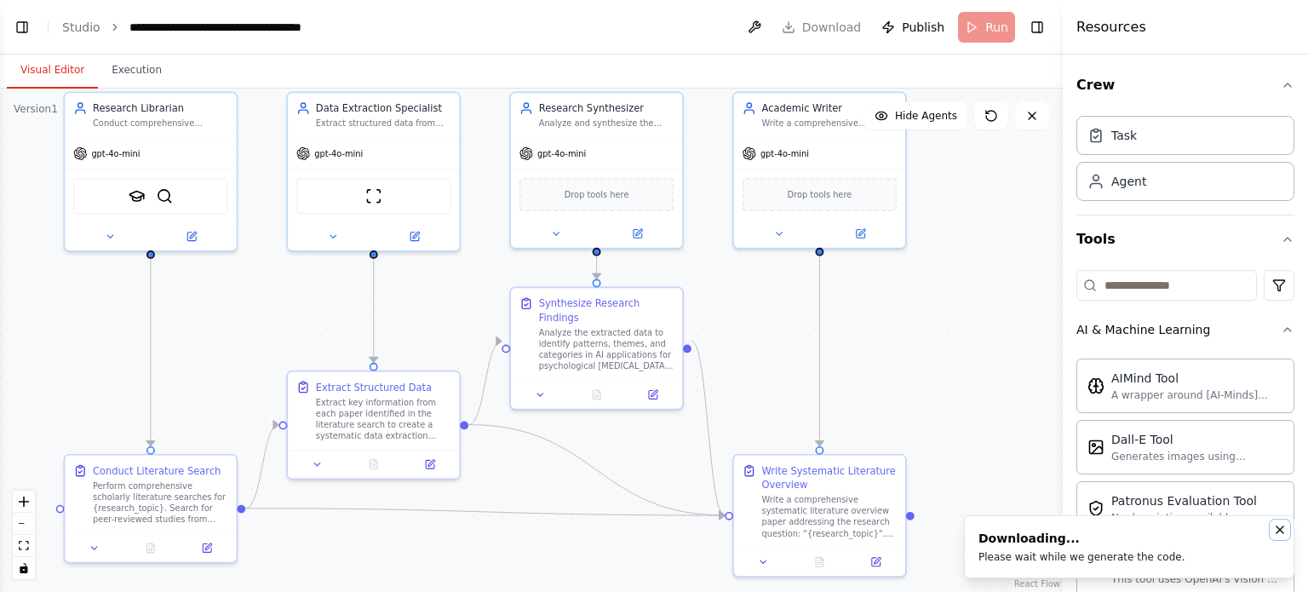
click at [1280, 530] on icon "Notifications (F8)" at bounding box center [1280, 529] width 7 height 7
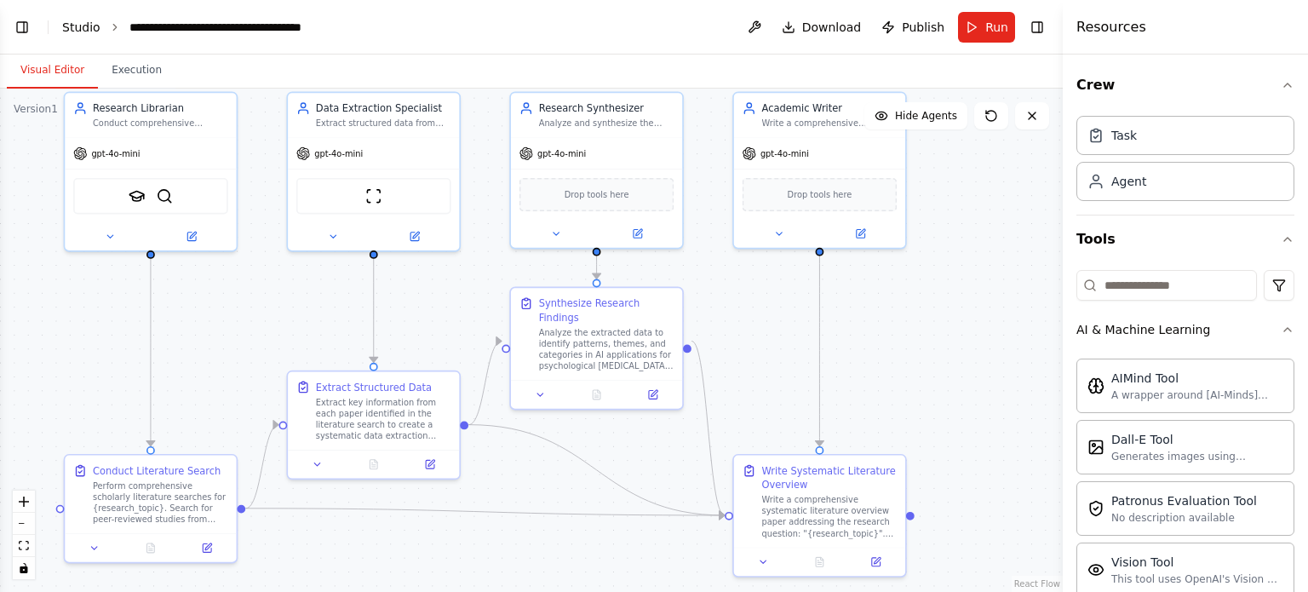
click at [75, 32] on link "Studio" at bounding box center [81, 27] width 38 height 14
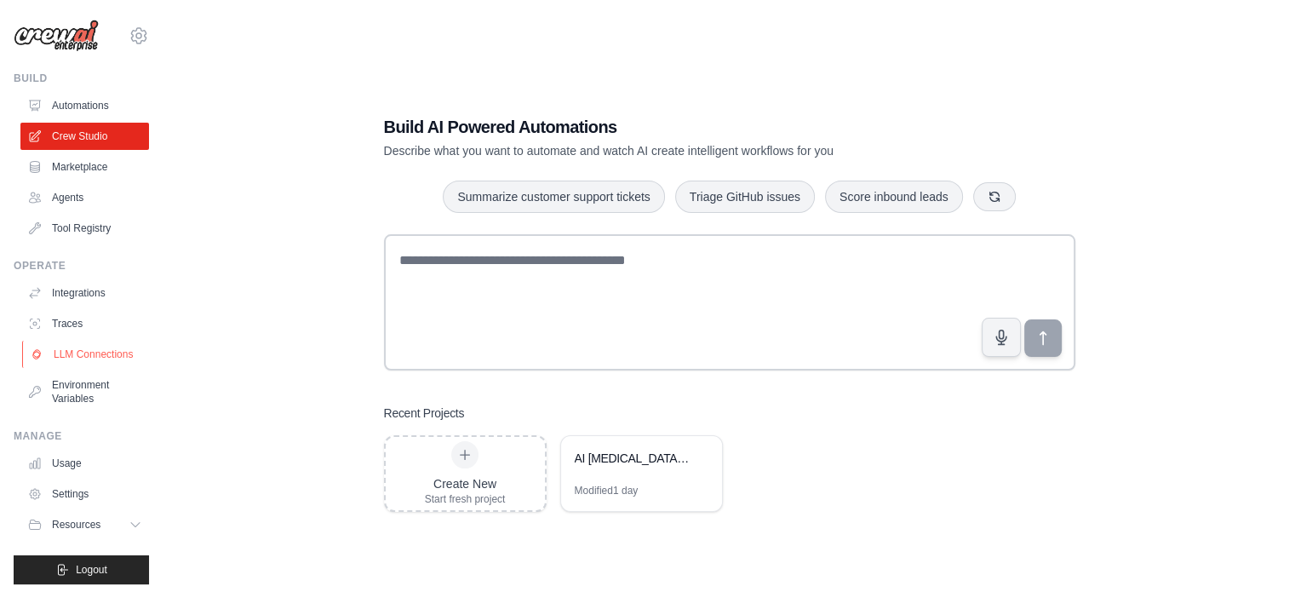
click at [105, 353] on link "LLM Connections" at bounding box center [86, 354] width 129 height 27
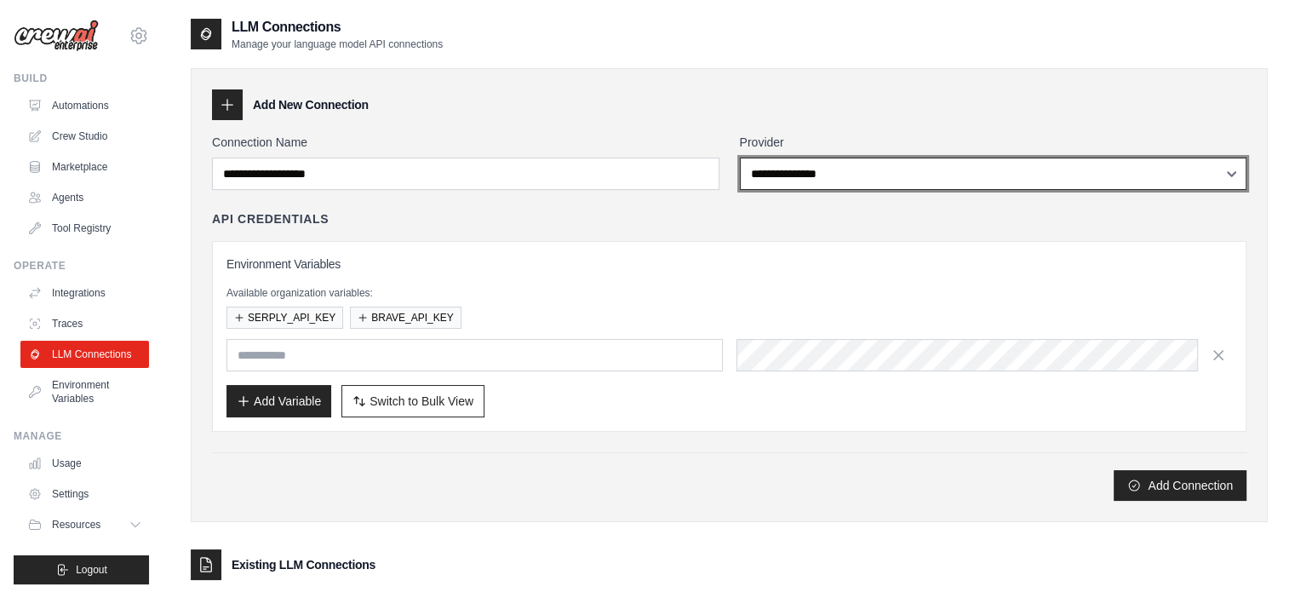
click at [879, 169] on select "**********" at bounding box center [994, 174] width 508 height 32
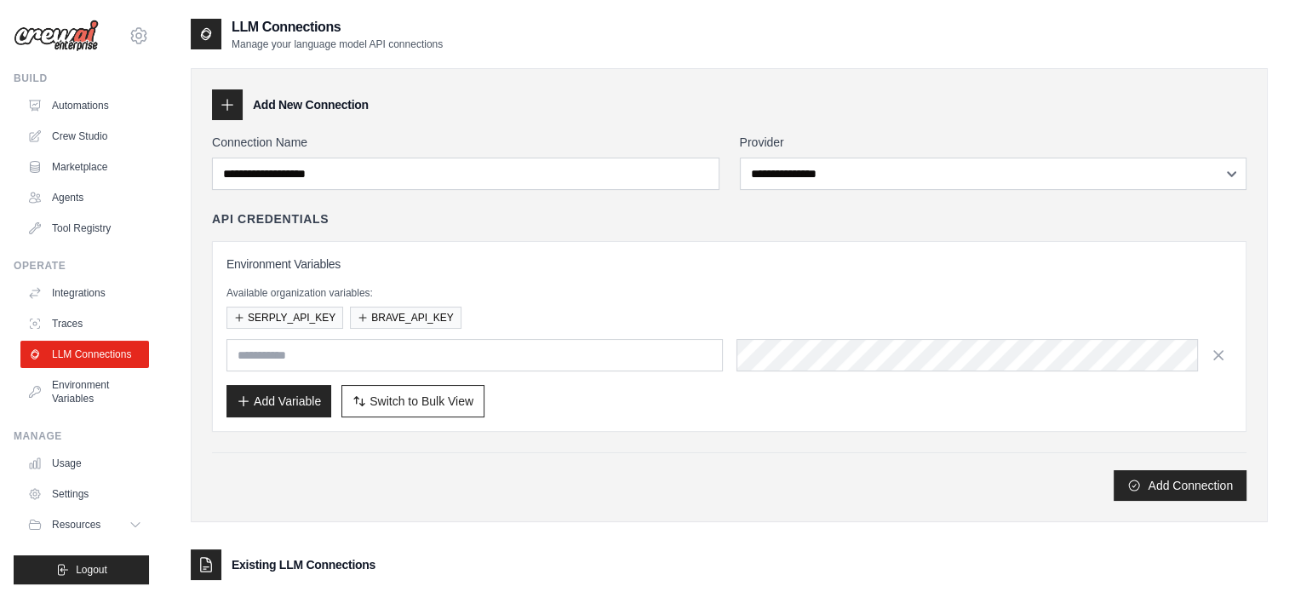
click at [919, 476] on div "Add Connection" at bounding box center [729, 485] width 1035 height 31
click at [70, 405] on link "Environment Variables" at bounding box center [86, 391] width 129 height 41
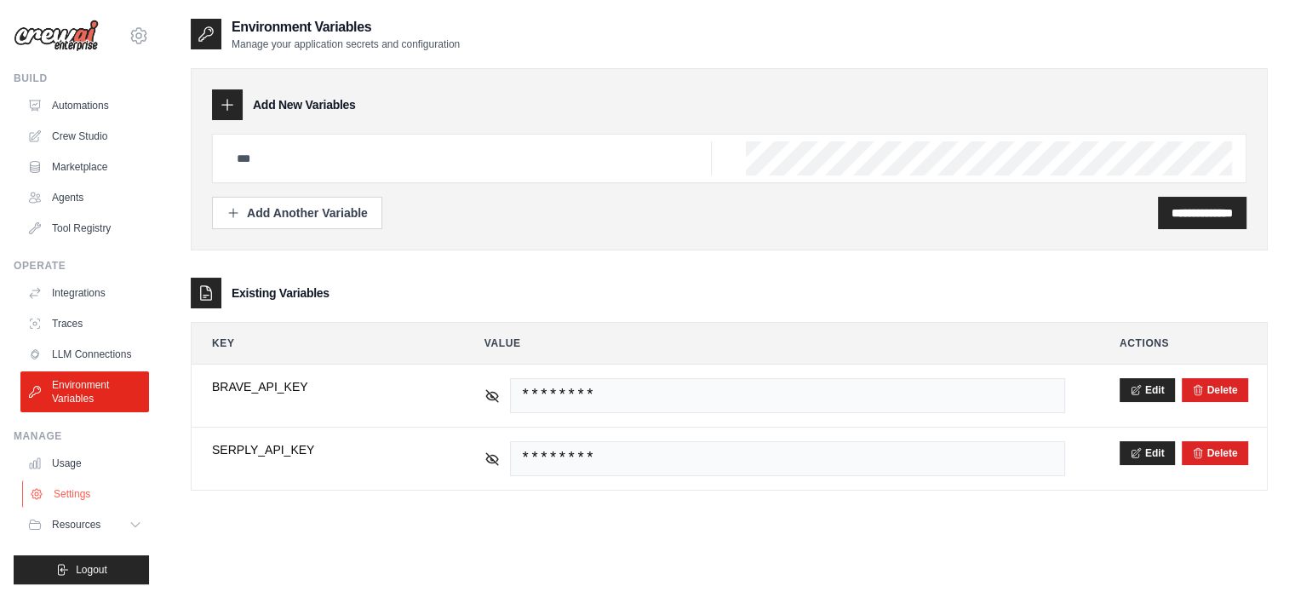
click at [105, 497] on link "Settings" at bounding box center [86, 493] width 129 height 27
